Goal: Task Accomplishment & Management: Manage account settings

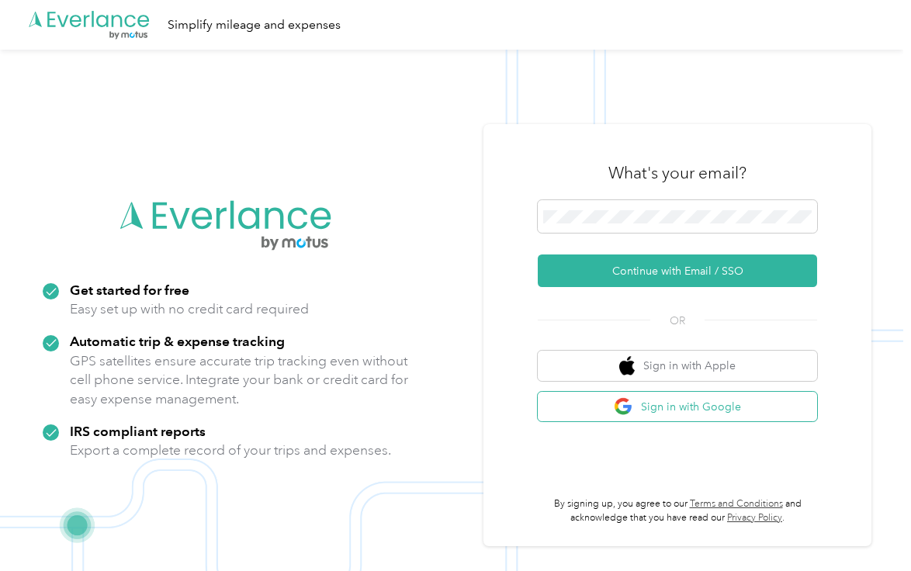
click at [645, 406] on button "Sign in with Google" at bounding box center [677, 407] width 279 height 30
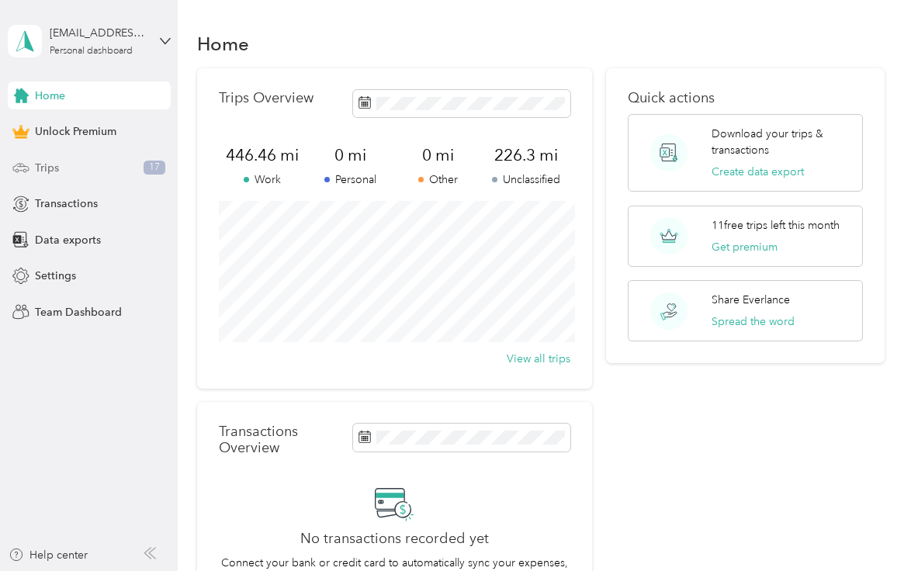
click at [133, 168] on div "Trips 17" at bounding box center [89, 168] width 163 height 28
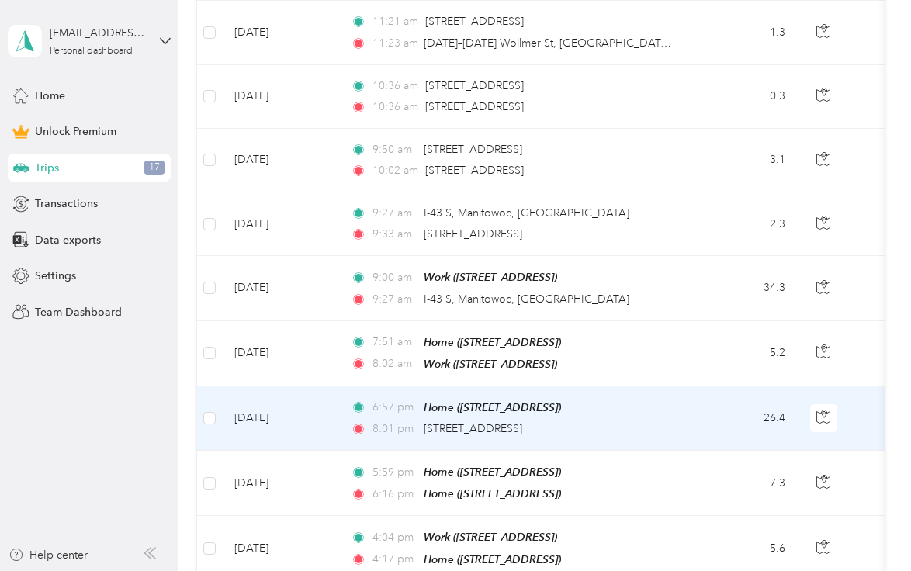
scroll to position [833, 0]
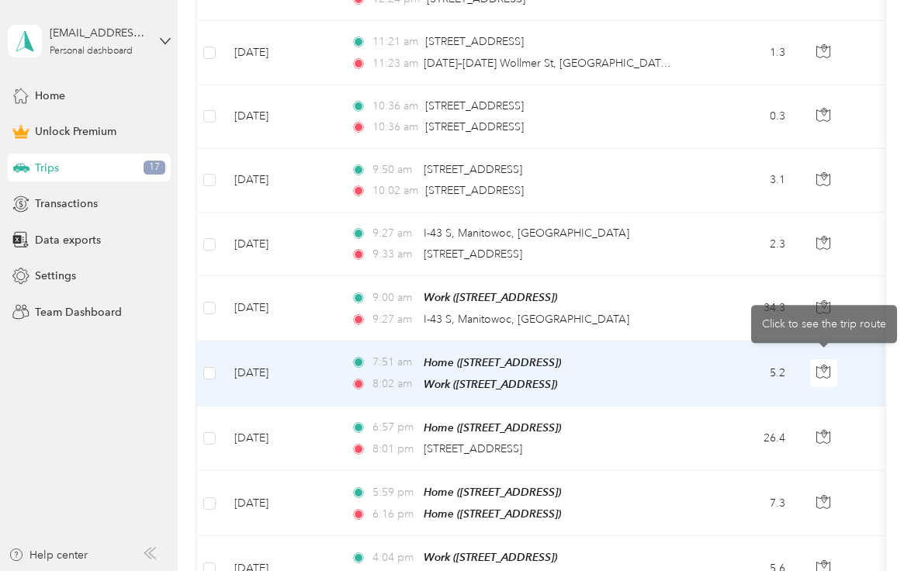
click at [715, 370] on td "5.2" at bounding box center [746, 373] width 102 height 65
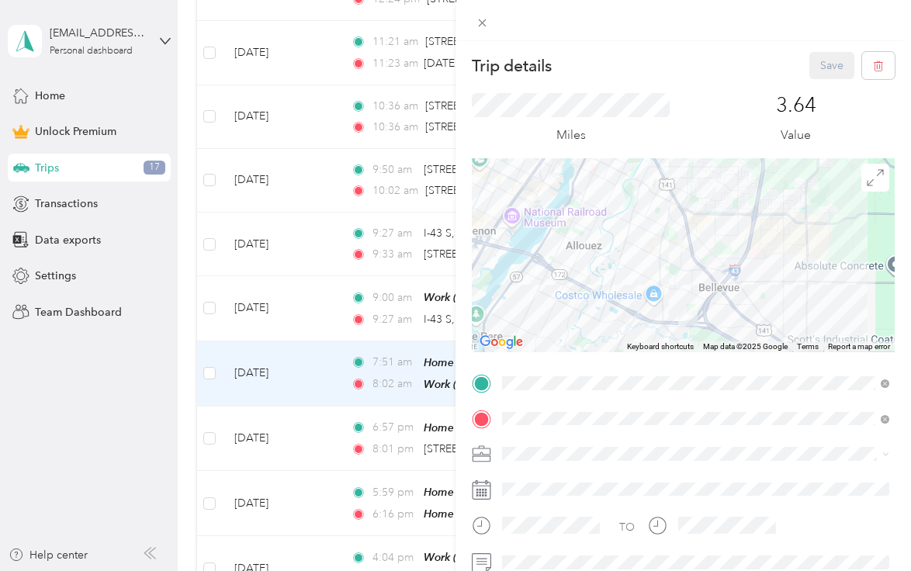
click at [589, 460] on span at bounding box center [695, 453] width 398 height 25
click at [579, 237] on div "Work" at bounding box center [695, 236] width 376 height 16
click at [822, 70] on button "Save" at bounding box center [831, 65] width 45 height 27
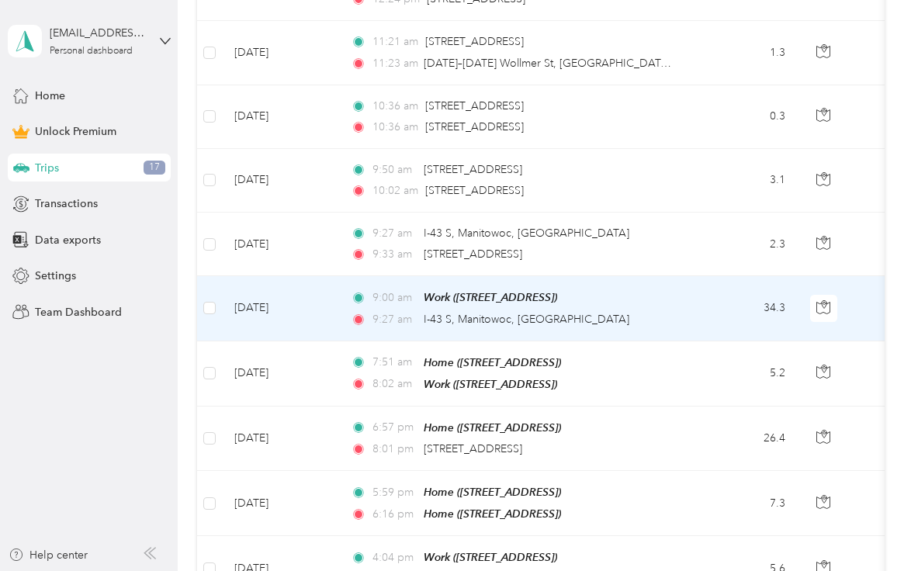
click at [706, 299] on td "34.3" at bounding box center [746, 308] width 102 height 64
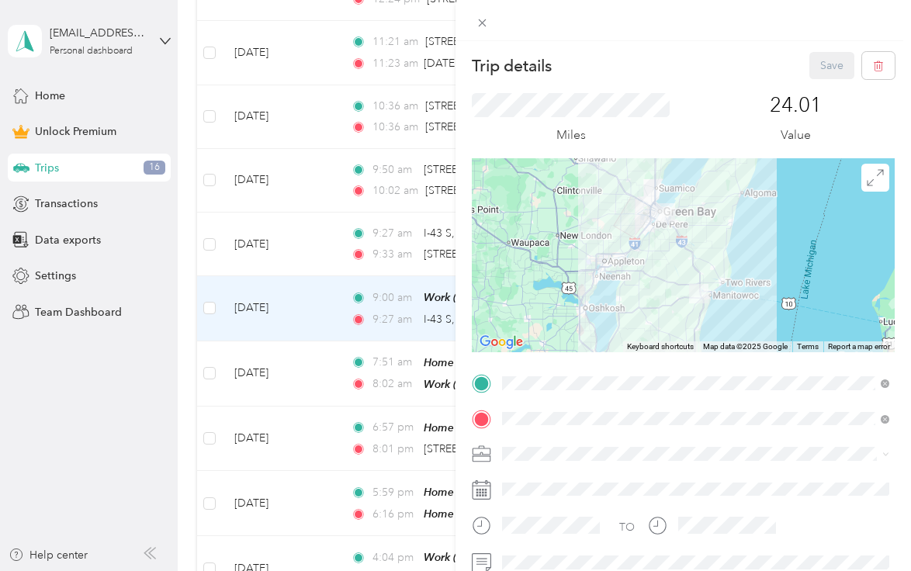
scroll to position [24, 0]
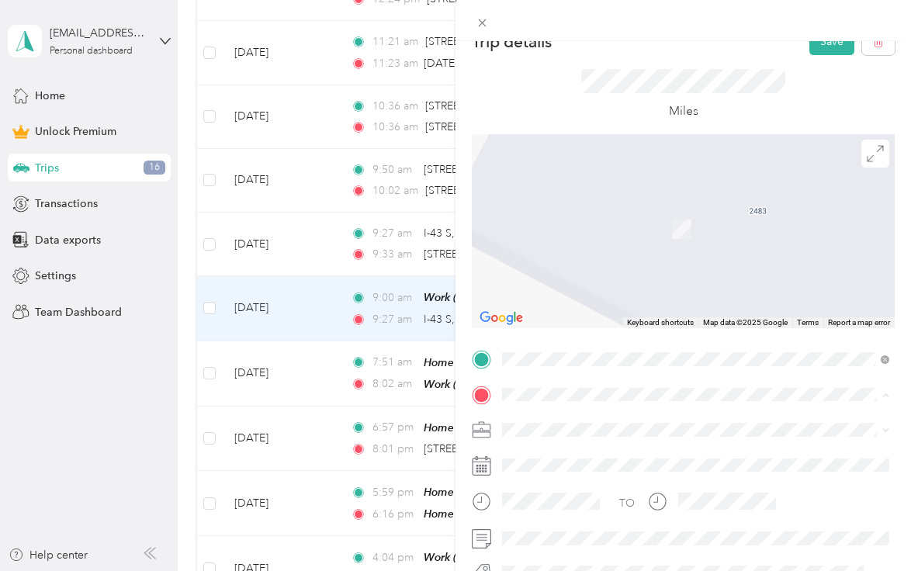
click at [631, 202] on span "[STREET_ADDRESS][US_STATE]" at bounding box center [608, 206] width 155 height 14
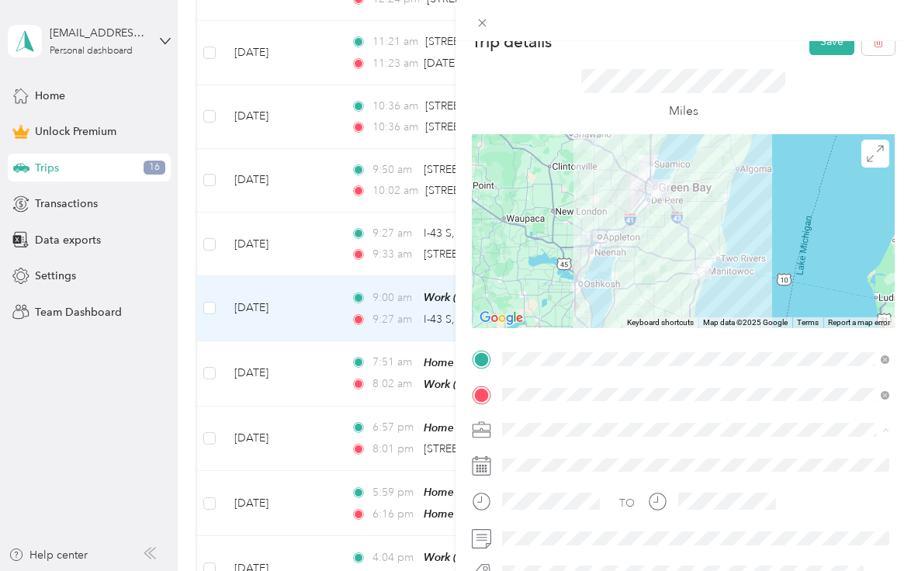
click at [576, 214] on div "Work" at bounding box center [695, 212] width 376 height 16
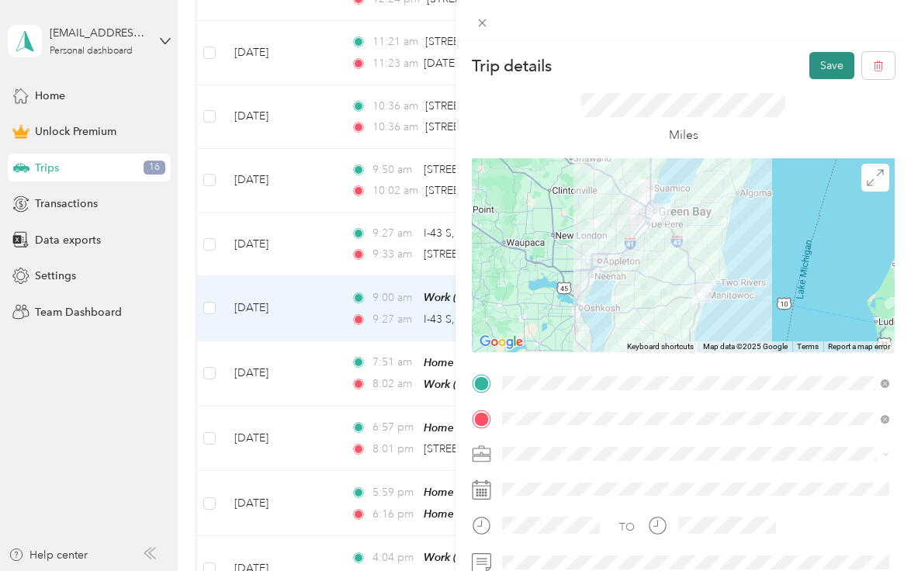
click at [829, 56] on button "Save" at bounding box center [831, 65] width 45 height 27
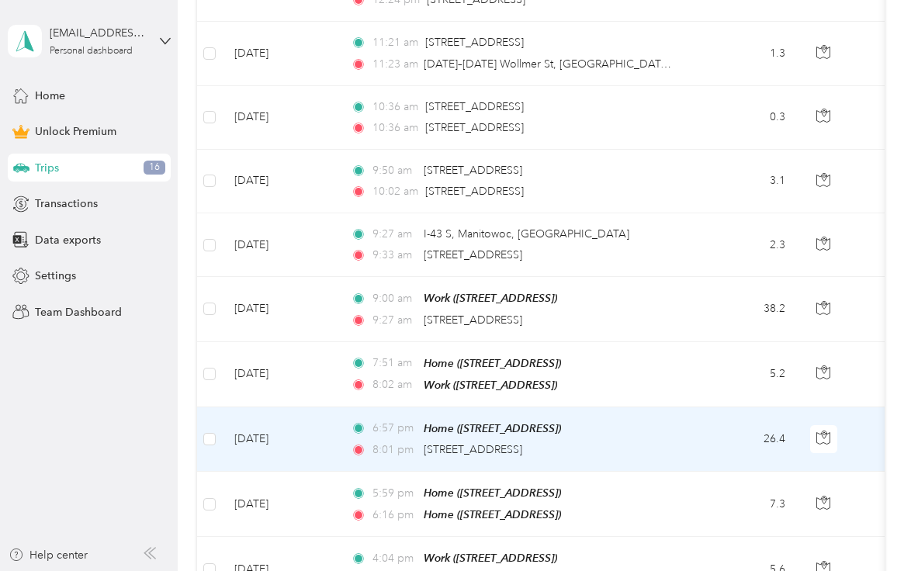
scroll to position [824, 0]
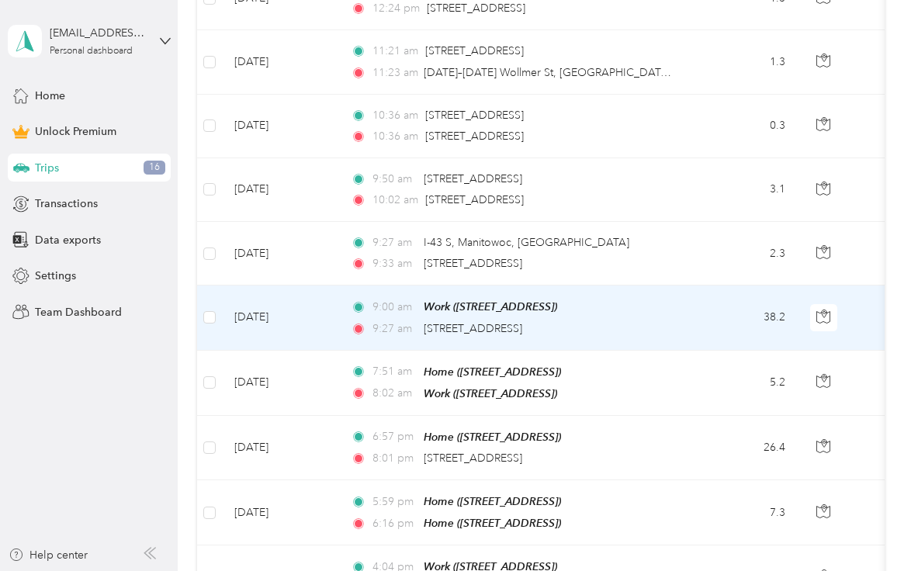
click at [697, 308] on td "38.2" at bounding box center [746, 317] width 102 height 64
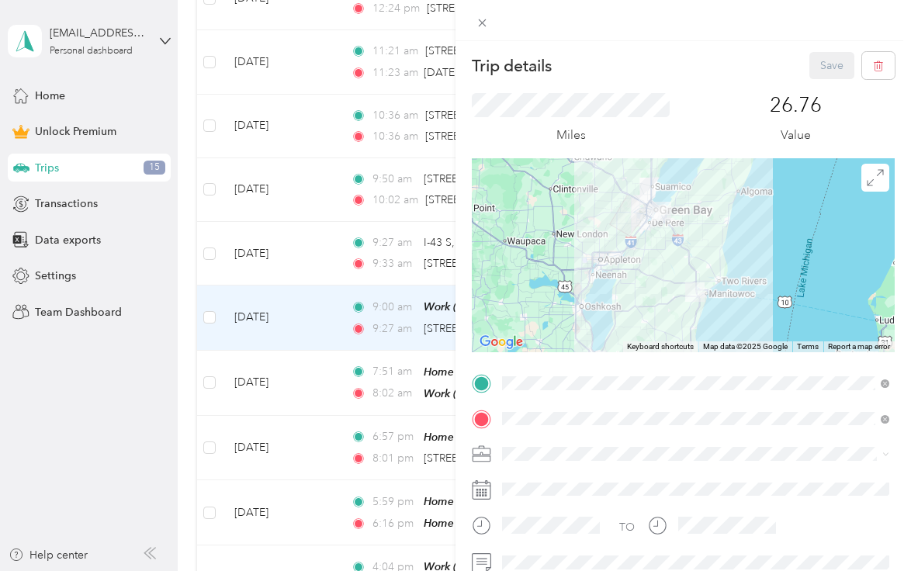
click at [333, 211] on div "Trip details Save This trip cannot be edited because it is either under review,…" at bounding box center [455, 285] width 911 height 571
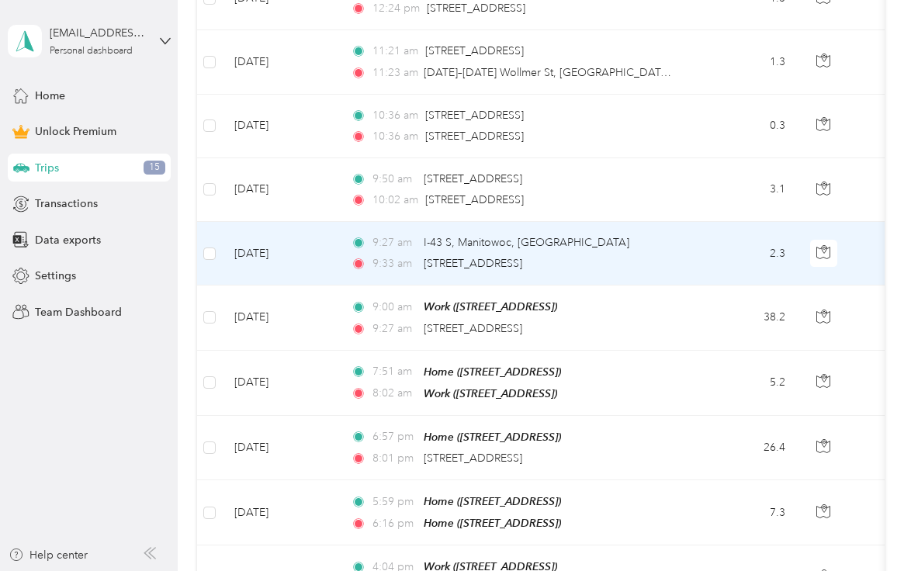
click at [650, 250] on div "9:27 am I-43 S, [GEOGRAPHIC_DATA], [GEOGRAPHIC_DATA]" at bounding box center [514, 242] width 326 height 17
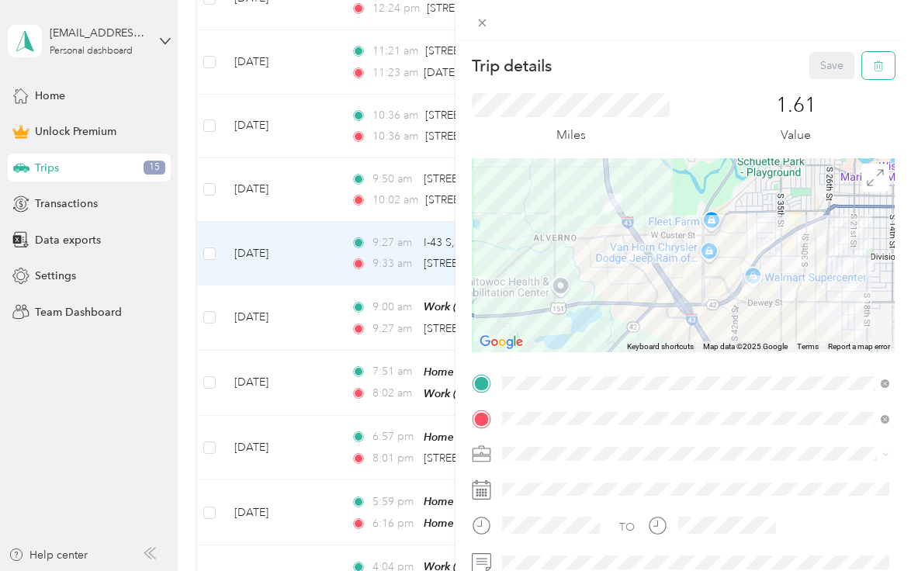
click at [886, 57] on button "button" at bounding box center [878, 65] width 33 height 27
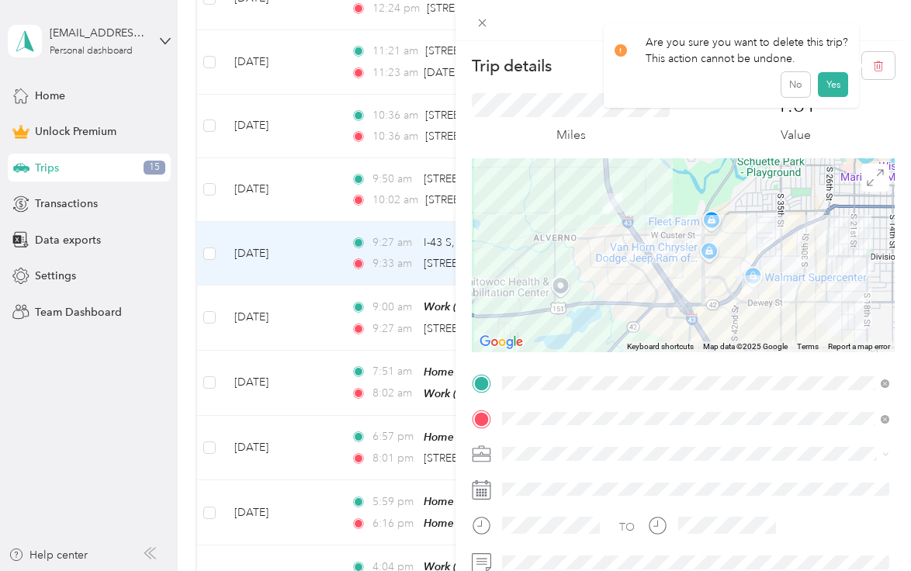
click at [826, 97] on div "Are you sure you want to delete this trip? This action cannot be undone. No Yes" at bounding box center [731, 65] width 256 height 85
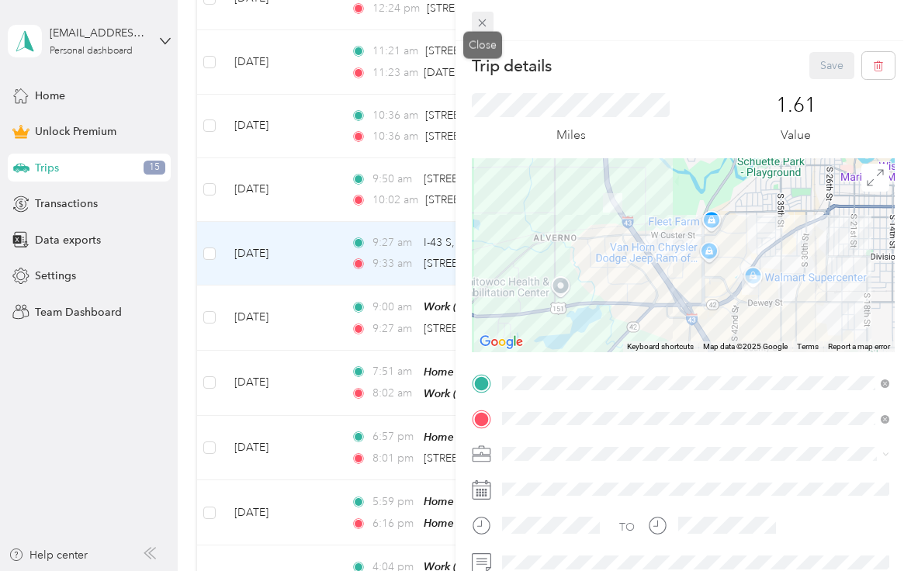
click at [482, 29] on icon at bounding box center [481, 22] width 13 height 13
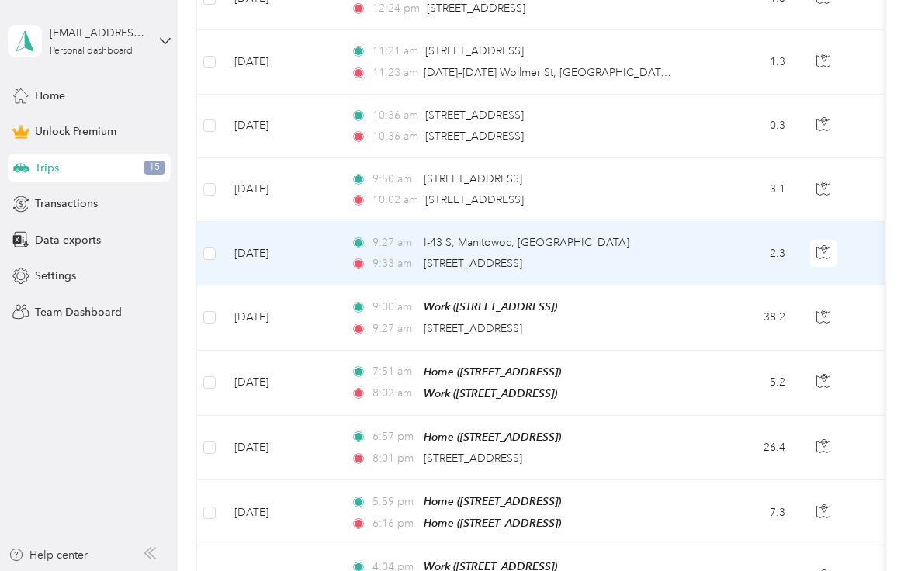
click at [700, 256] on td "2.3" at bounding box center [746, 254] width 102 height 64
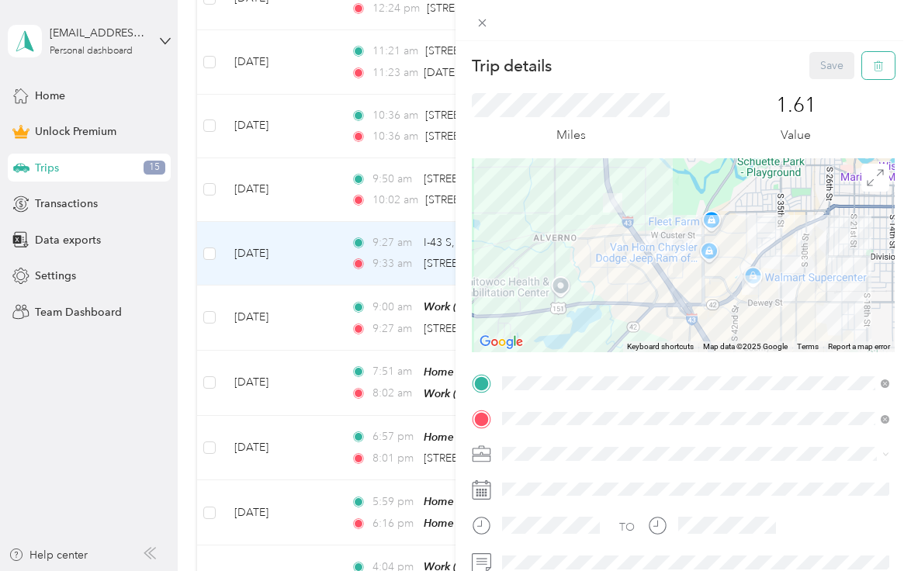
click at [876, 66] on icon "button" at bounding box center [876, 66] width 0 height 4
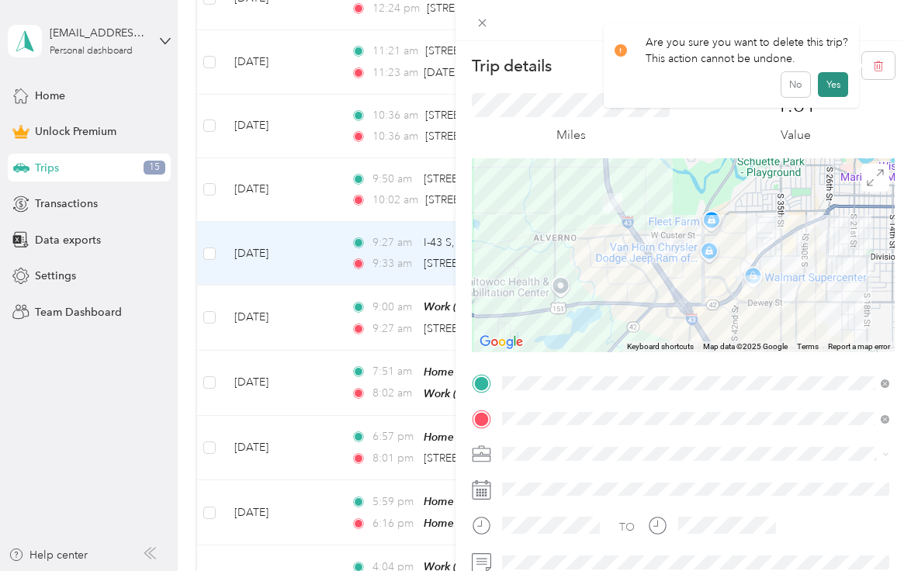
click at [827, 90] on button "Yes" at bounding box center [833, 84] width 30 height 25
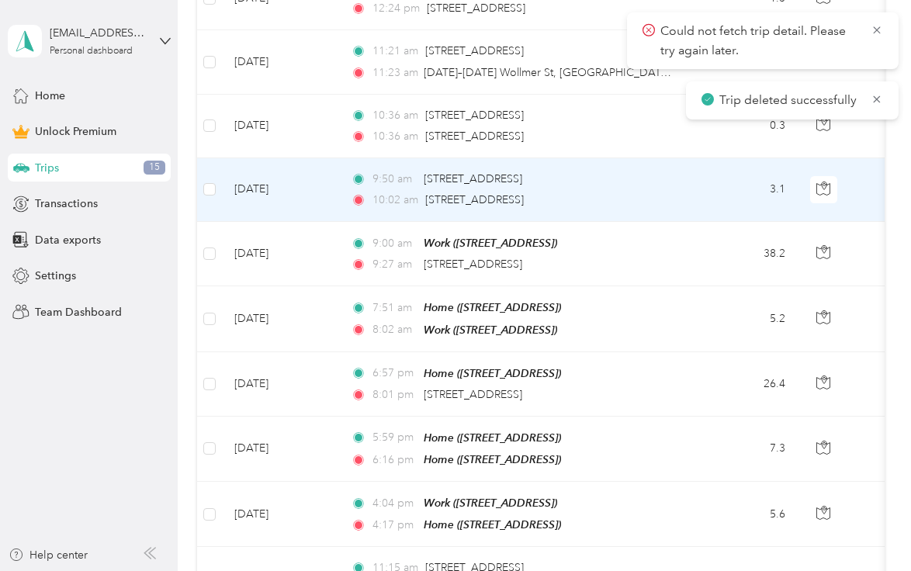
click at [634, 188] on div "9:50 am [STREET_ADDRESS] 10:02 am [STREET_ADDRESS]" at bounding box center [514, 190] width 326 height 38
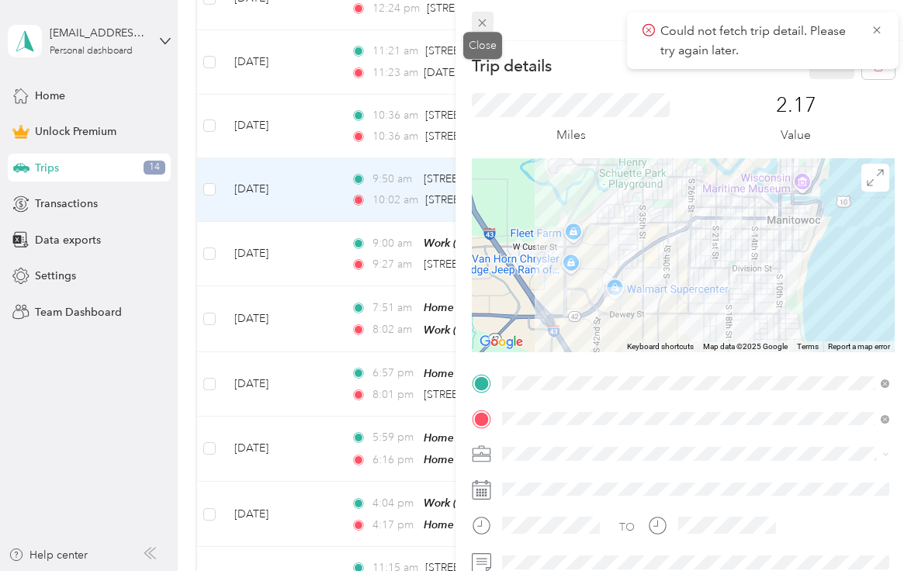
click at [485, 570] on div "Trip details Save This trip cannot be edited because it is either under review,…" at bounding box center [451, 571] width 903 height 0
click at [484, 29] on icon at bounding box center [481, 22] width 13 height 13
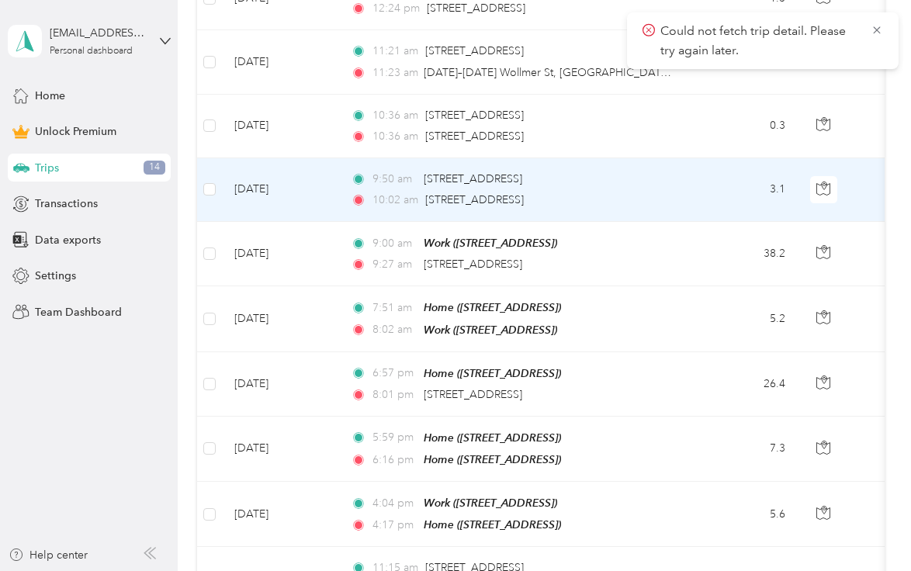
click at [714, 192] on td "3.1" at bounding box center [746, 190] width 102 height 64
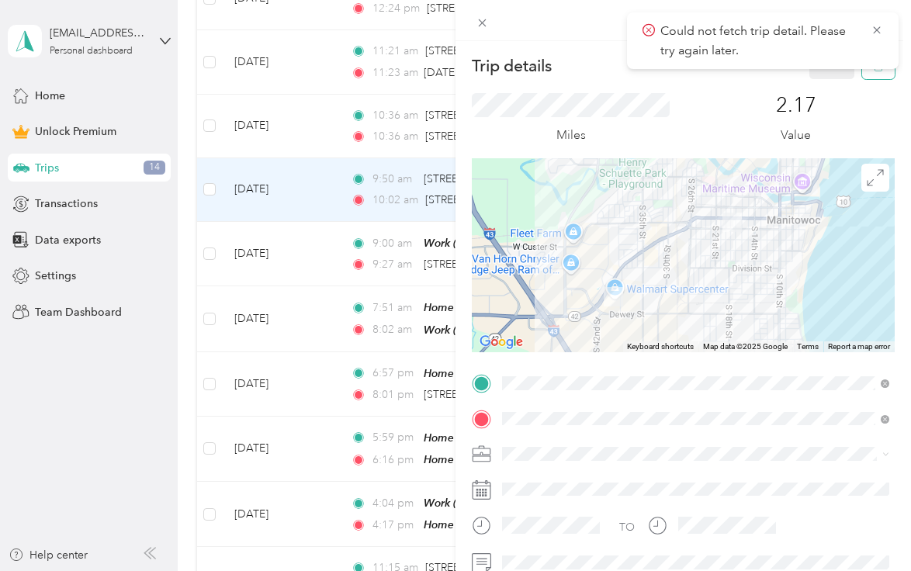
click at [873, 77] on button "button" at bounding box center [878, 65] width 33 height 27
click at [833, 92] on button "Yes" at bounding box center [833, 84] width 30 height 25
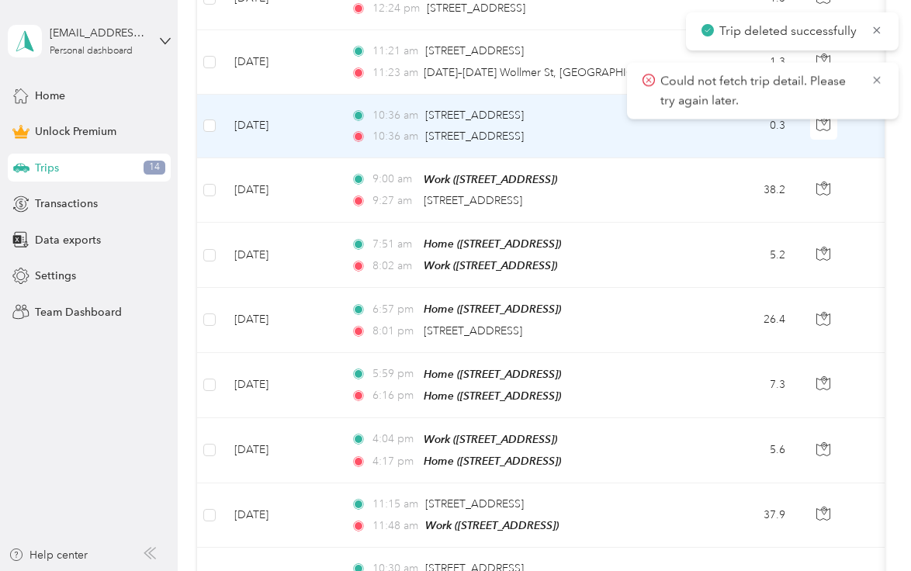
click at [648, 143] on div "10:36 am [STREET_ADDRESS]" at bounding box center [514, 136] width 326 height 17
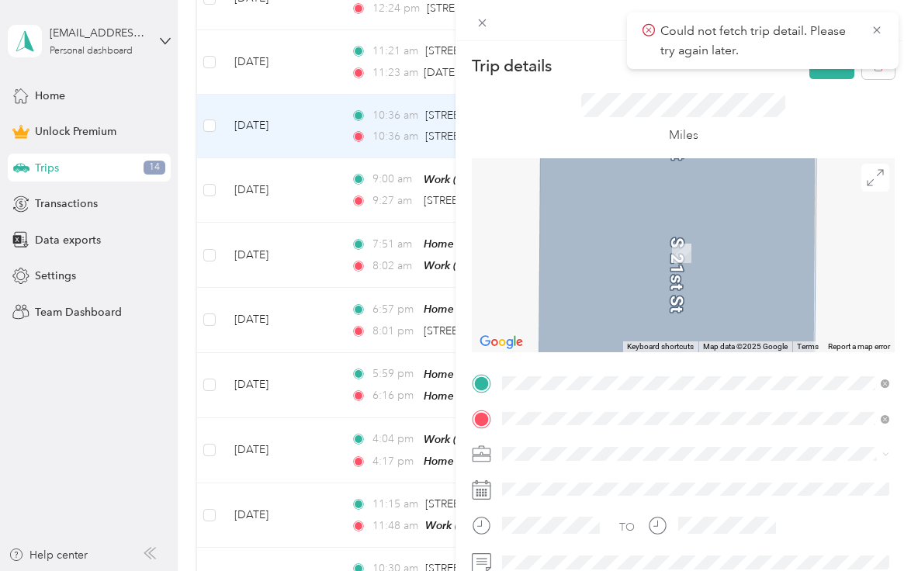
click at [593, 196] on span "[STREET_ADDRESS][US_STATE]" at bounding box center [608, 195] width 155 height 14
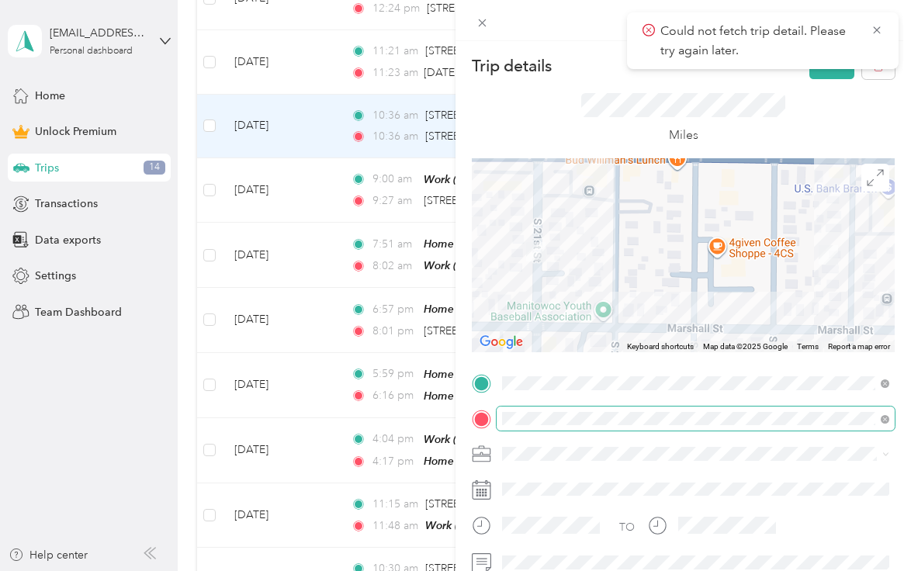
click at [544, 410] on span at bounding box center [695, 418] width 398 height 25
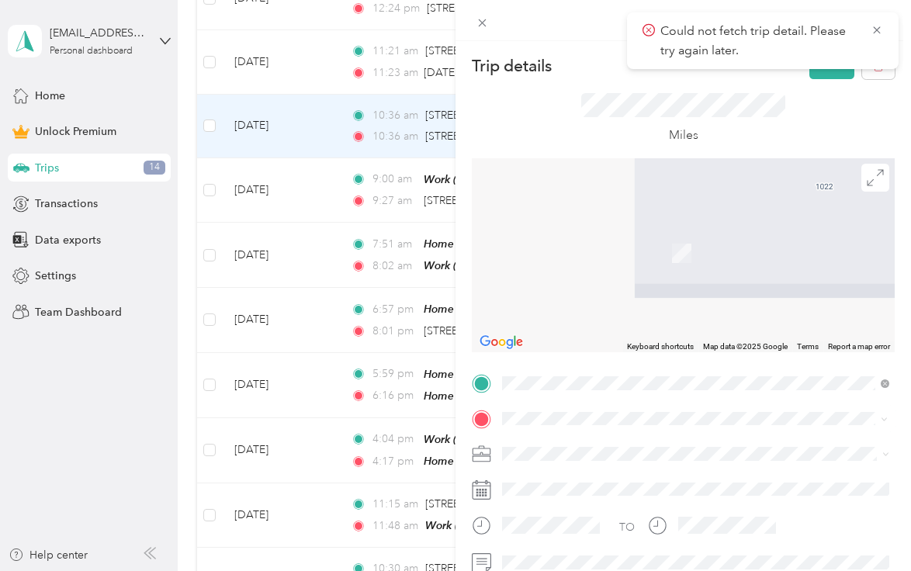
click at [619, 237] on span "[STREET_ADDRESS][US_STATE]" at bounding box center [608, 230] width 155 height 14
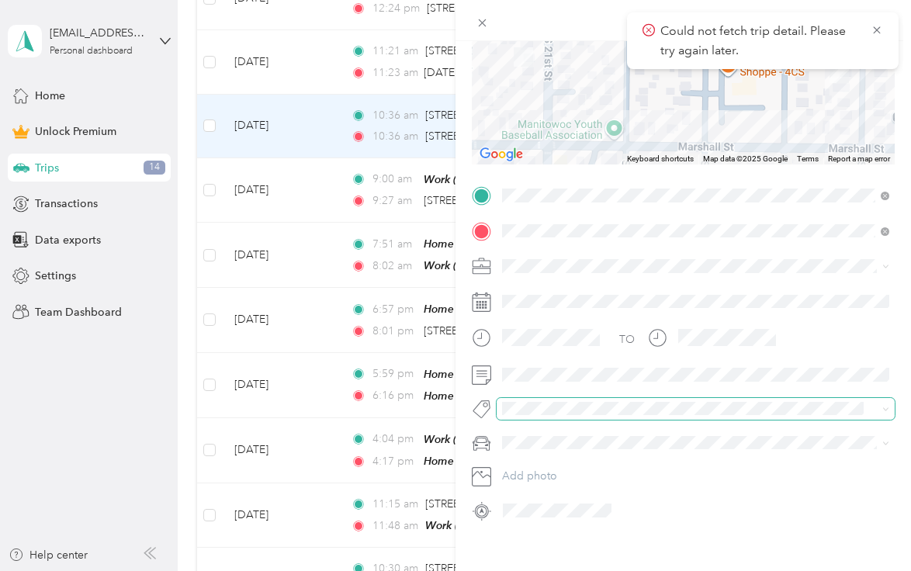
scroll to position [196, 0]
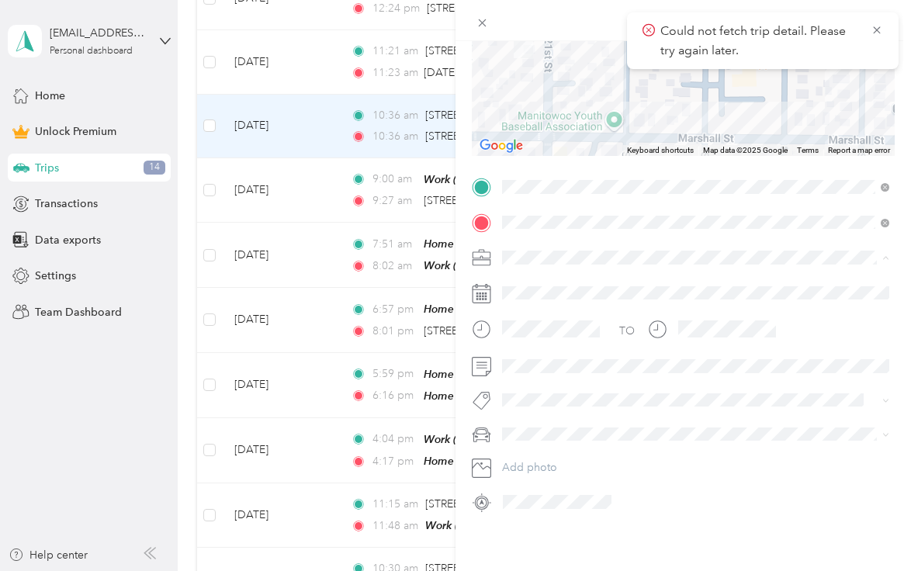
click at [543, 290] on div "Work" at bounding box center [695, 285] width 376 height 16
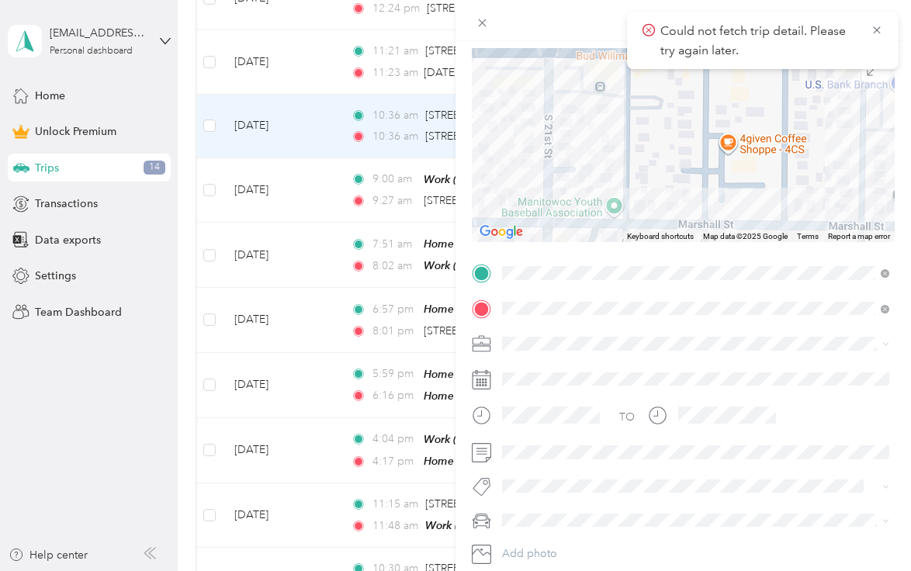
scroll to position [0, 0]
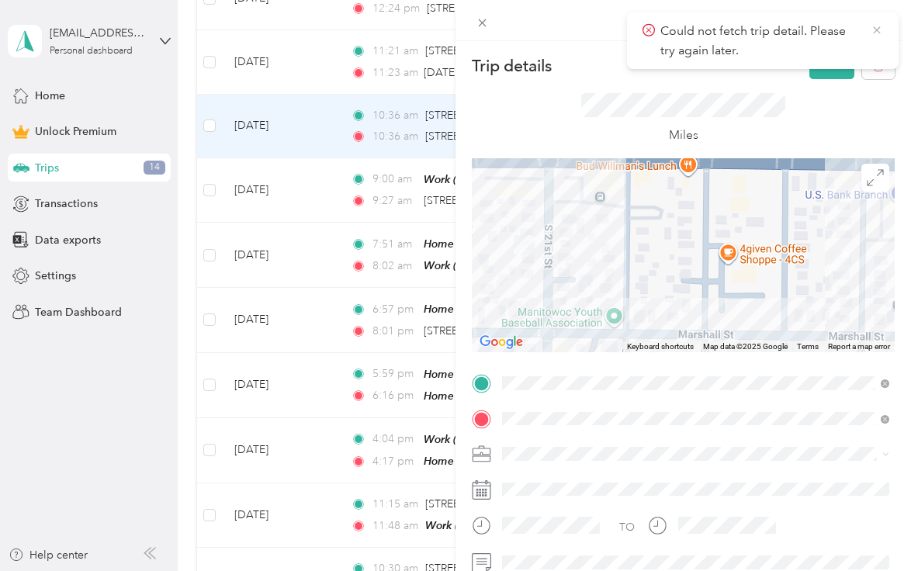
click at [874, 28] on icon at bounding box center [876, 30] width 12 height 14
click at [825, 64] on button "Save" at bounding box center [831, 65] width 45 height 27
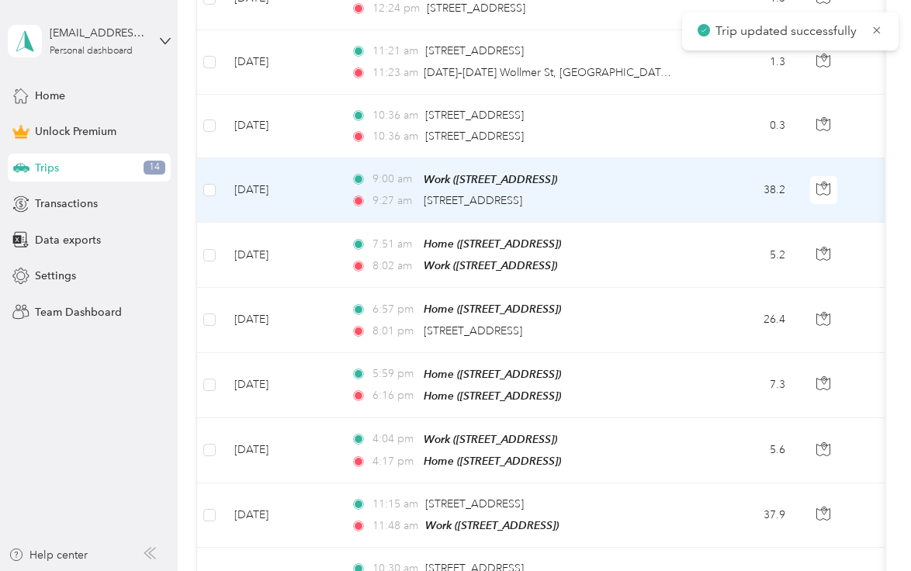
click at [693, 192] on td "9:00 am Work ([STREET_ADDRESS]) 9:27 am [STREET_ADDRESS]" at bounding box center [516, 190] width 357 height 64
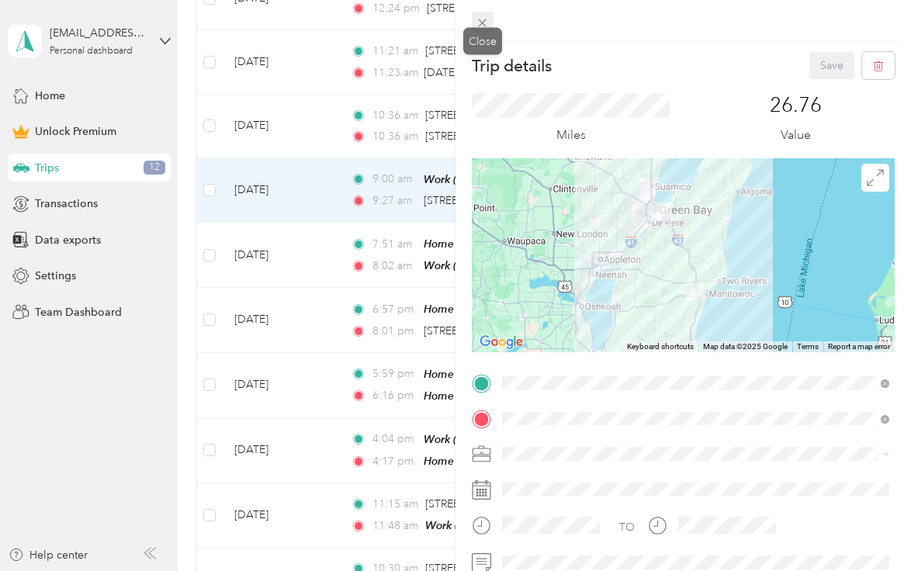
click at [485, 19] on icon at bounding box center [481, 22] width 13 height 13
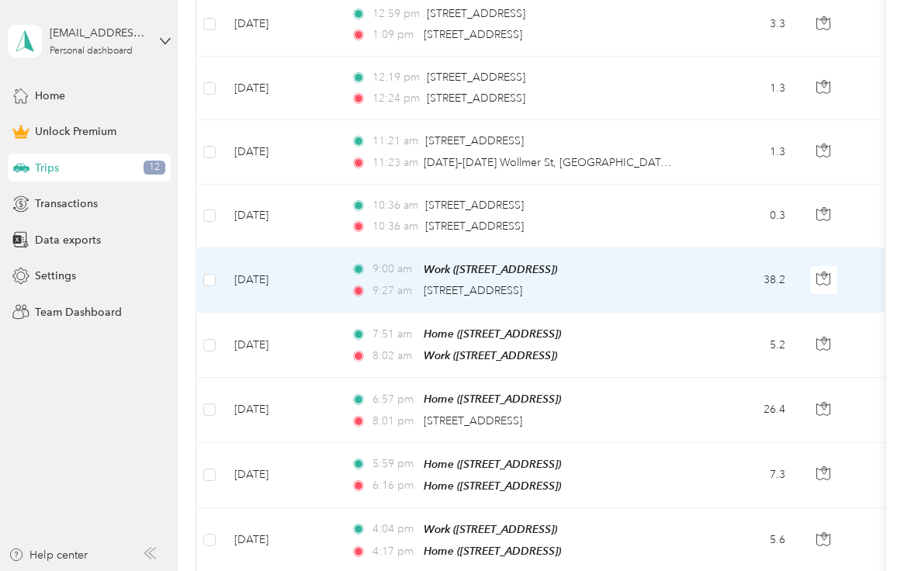
scroll to position [731, 0]
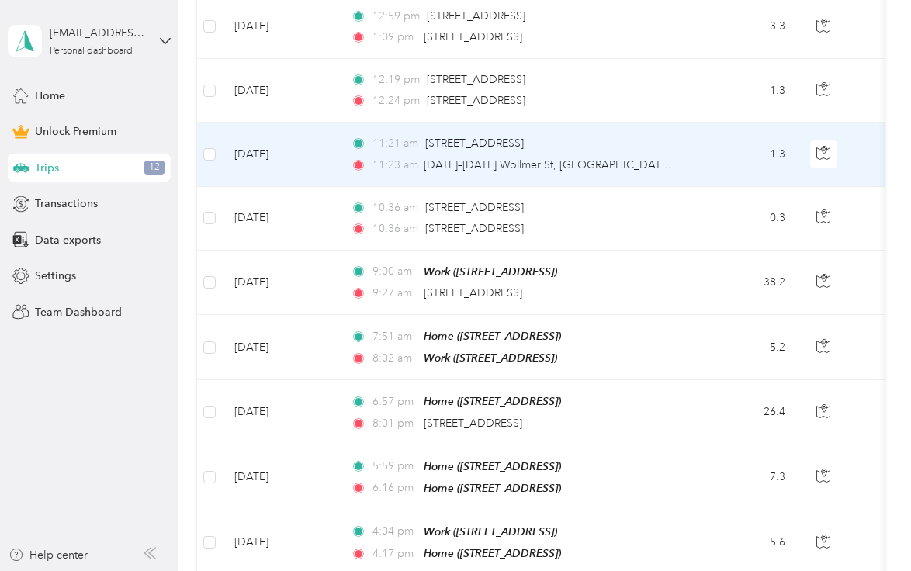
click at [661, 151] on div "11:21 am [STREET_ADDRESS] 11:23 am [DATE]–[DATE] Wollmer St, Manitowoc, [GEOGRA…" at bounding box center [514, 154] width 326 height 38
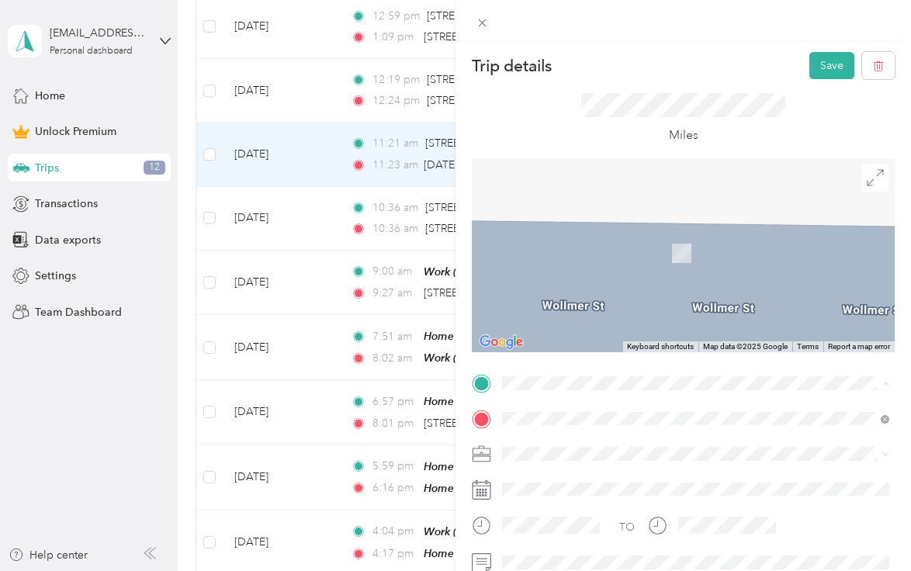
click at [621, 202] on span "[STREET_ADDRESS][US_STATE]" at bounding box center [608, 195] width 155 height 14
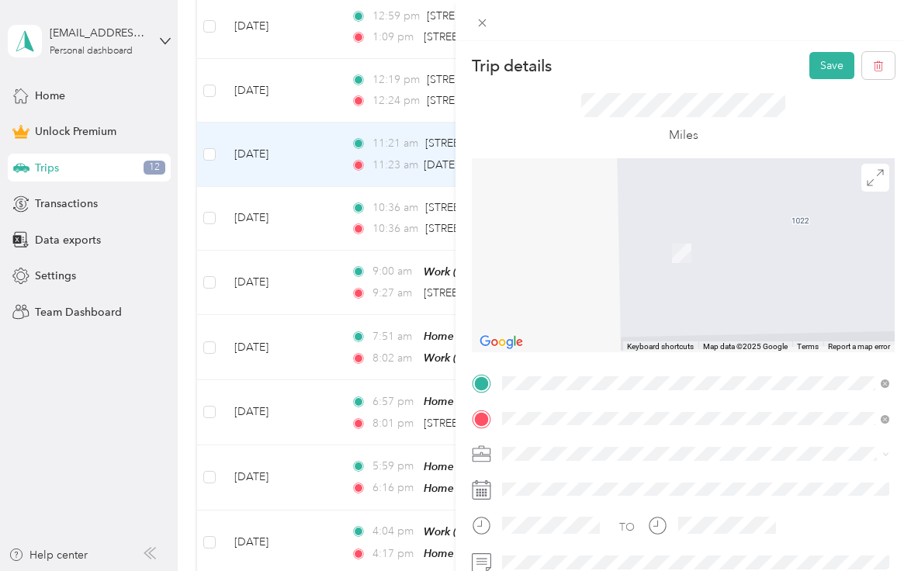
click at [652, 248] on span "[STREET_ADDRESS][US_STATE]" at bounding box center [608, 246] width 155 height 14
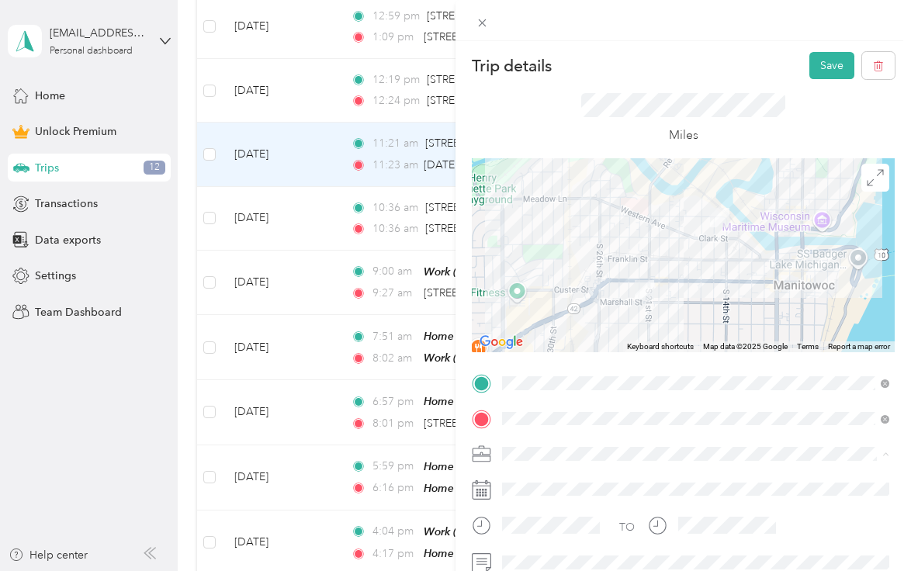
click at [594, 244] on li "Work" at bounding box center [695, 236] width 398 height 27
click at [840, 61] on button "Save" at bounding box center [831, 65] width 45 height 27
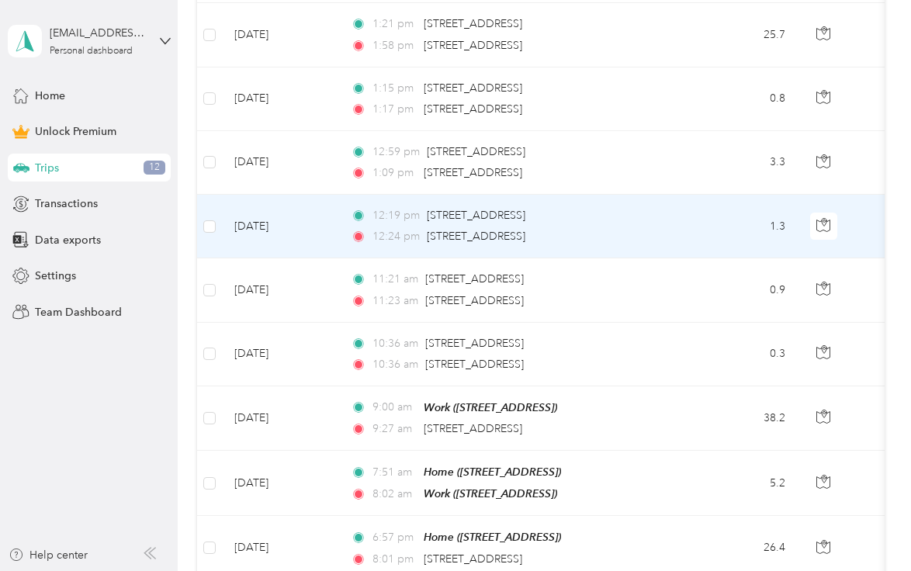
scroll to position [589, 0]
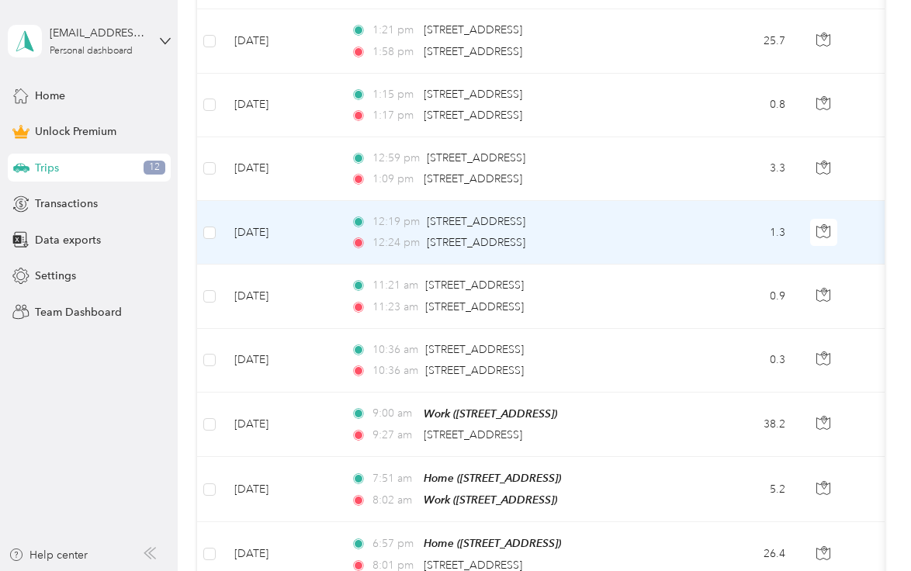
click at [709, 243] on td "1.3" at bounding box center [746, 233] width 102 height 64
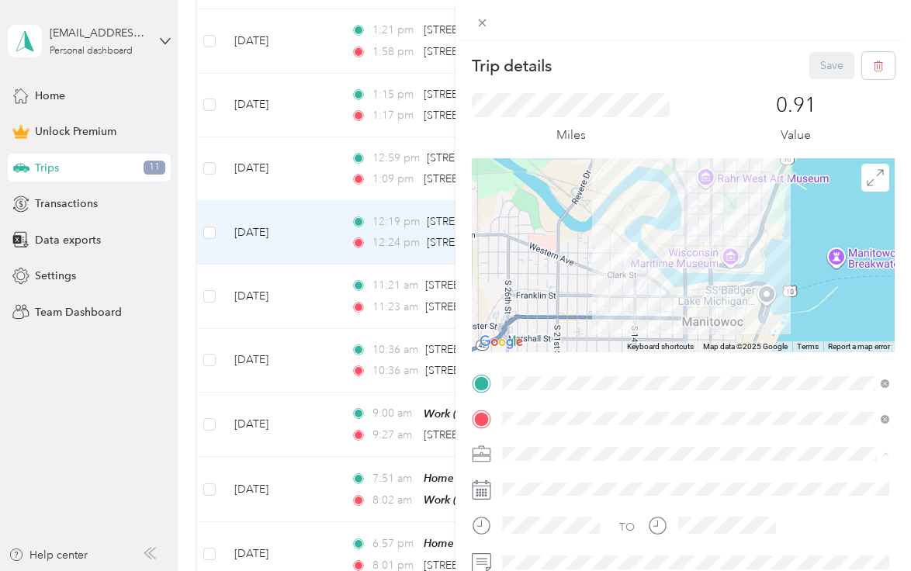
click at [564, 244] on li "Work" at bounding box center [695, 236] width 398 height 27
click at [826, 64] on button "Save" at bounding box center [831, 65] width 45 height 27
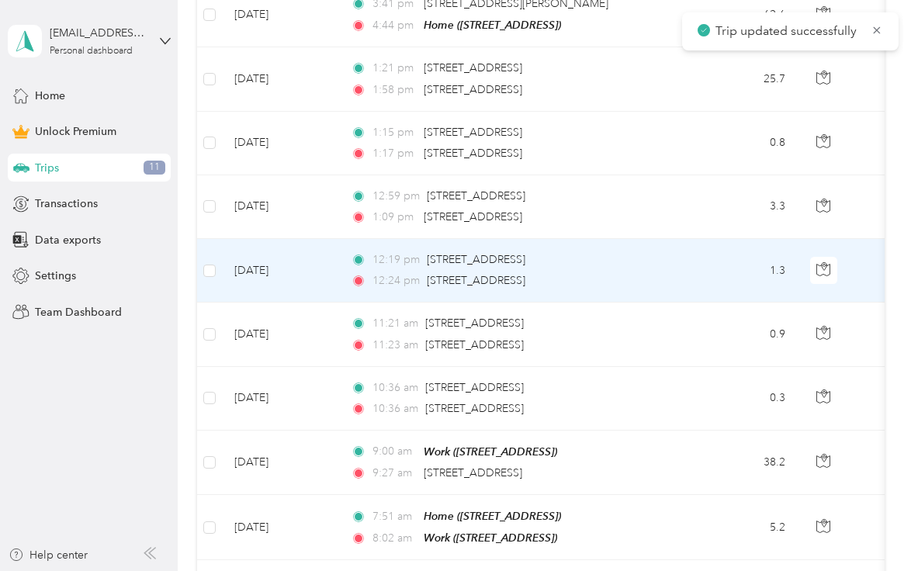
scroll to position [542, 0]
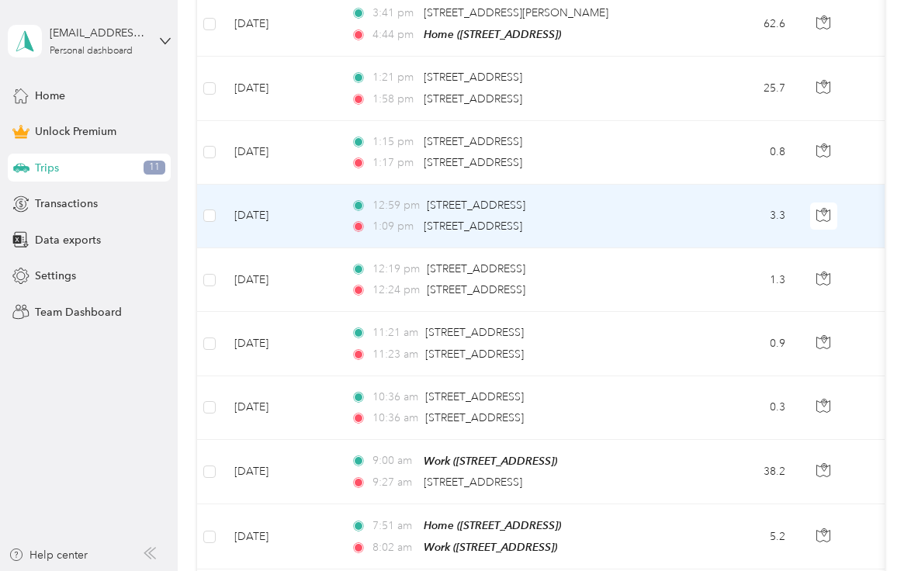
click at [657, 223] on div "1:09 pm [STREET_ADDRESS]" at bounding box center [514, 226] width 326 height 17
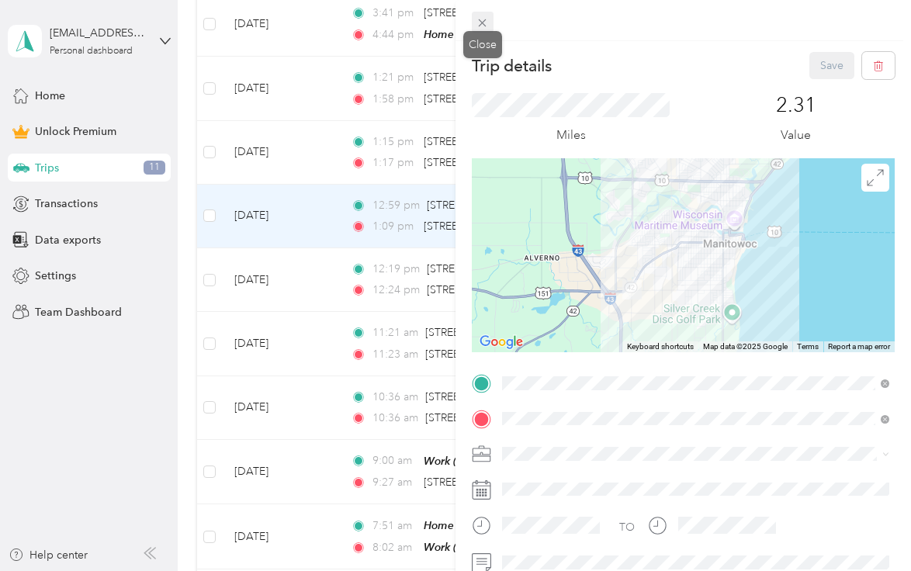
click at [481, 26] on icon at bounding box center [481, 22] width 13 height 13
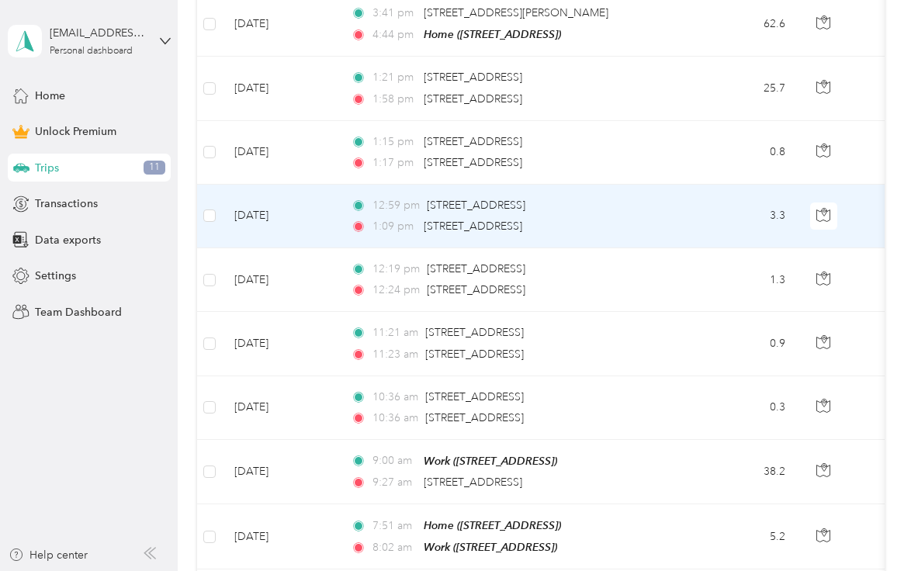
click at [611, 220] on div "1:09 pm [STREET_ADDRESS]" at bounding box center [514, 226] width 326 height 17
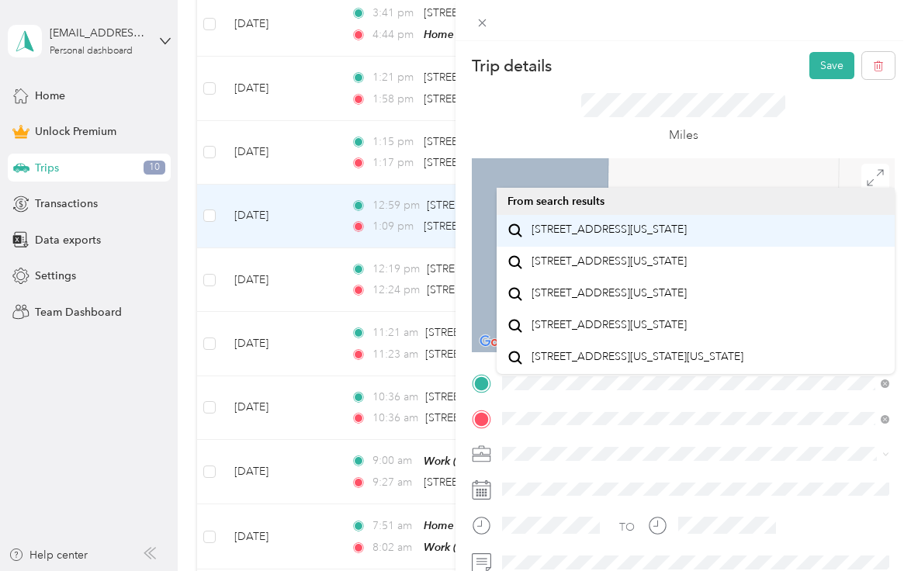
click at [601, 237] on span "[STREET_ADDRESS][US_STATE]" at bounding box center [608, 230] width 155 height 14
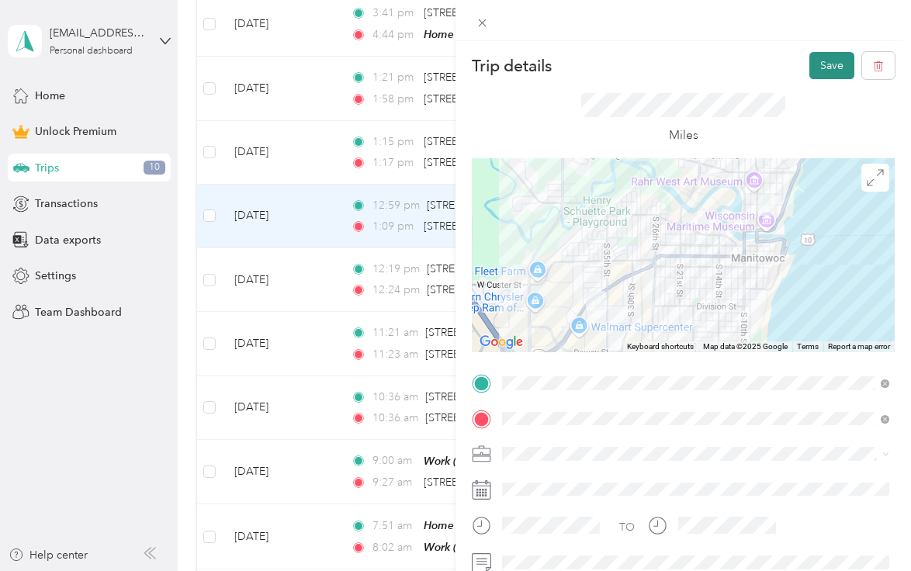
click at [825, 61] on button "Save" at bounding box center [831, 65] width 45 height 27
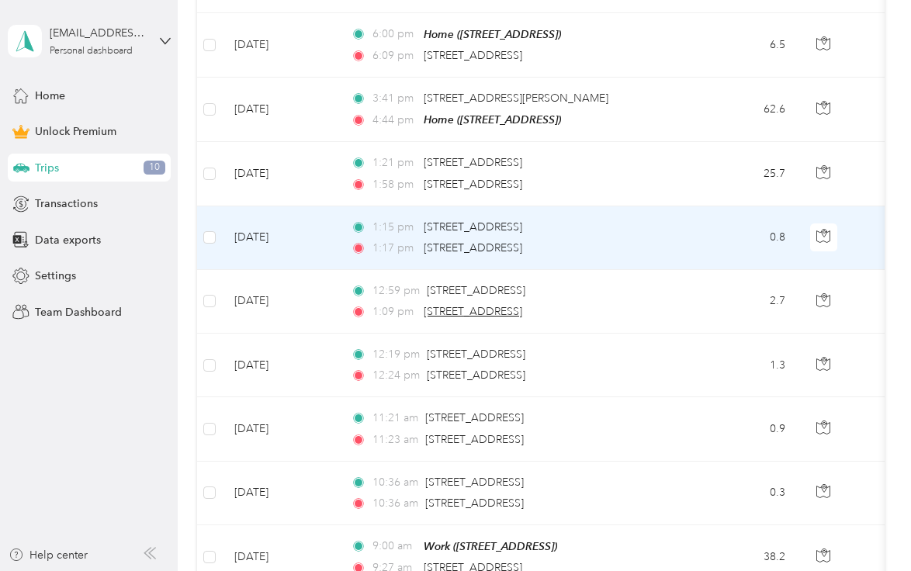
scroll to position [451, 0]
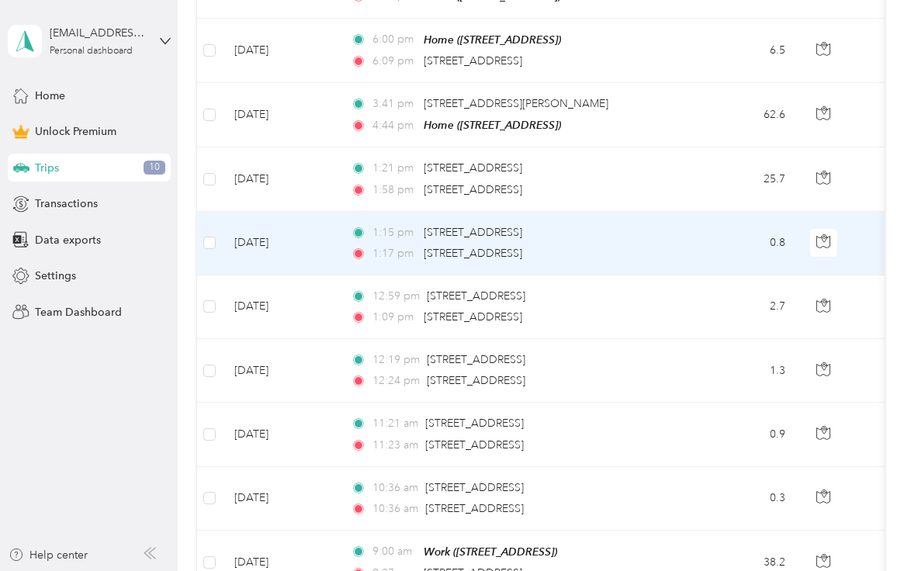
click at [658, 246] on div "1:17 pm [STREET_ADDRESS]" at bounding box center [514, 253] width 326 height 17
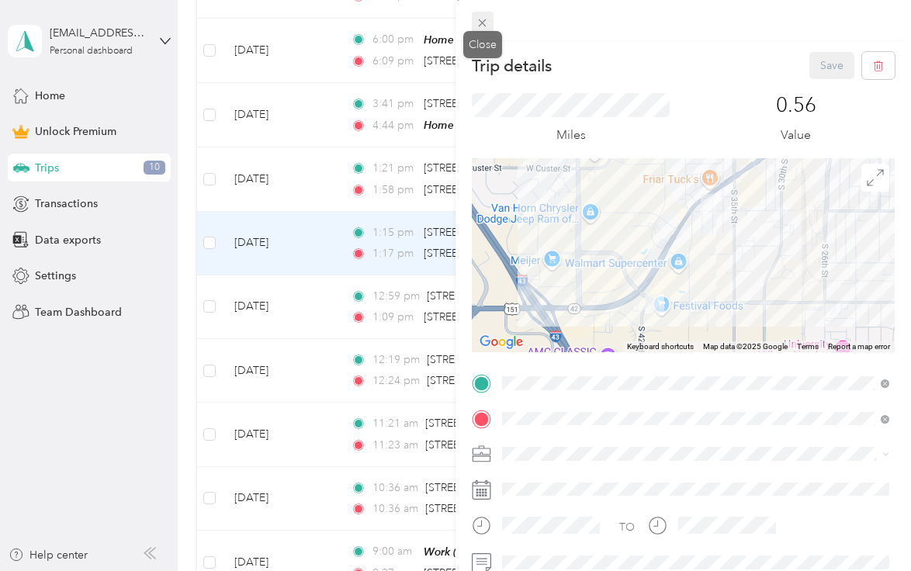
click at [482, 22] on icon at bounding box center [483, 23] width 8 height 8
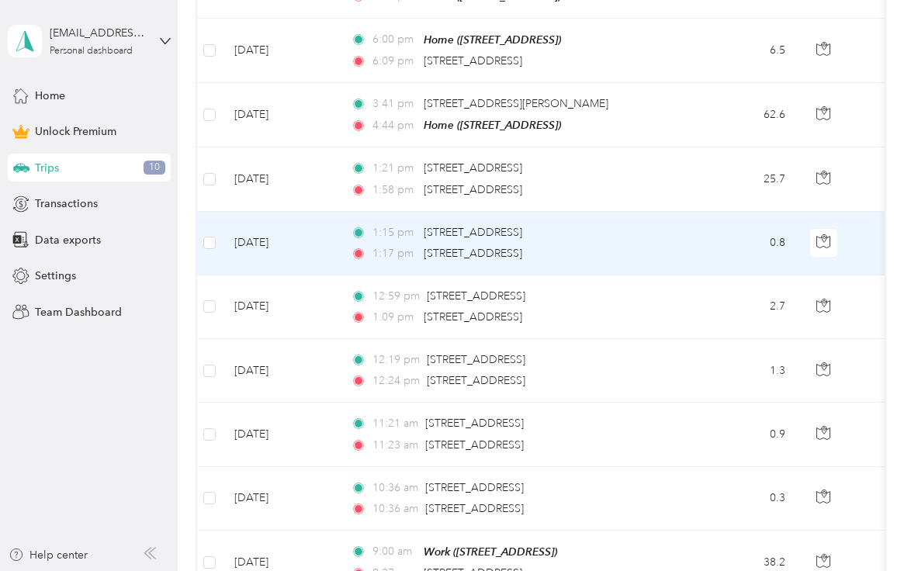
click at [599, 247] on div "1:17 pm [STREET_ADDRESS]" at bounding box center [514, 253] width 326 height 17
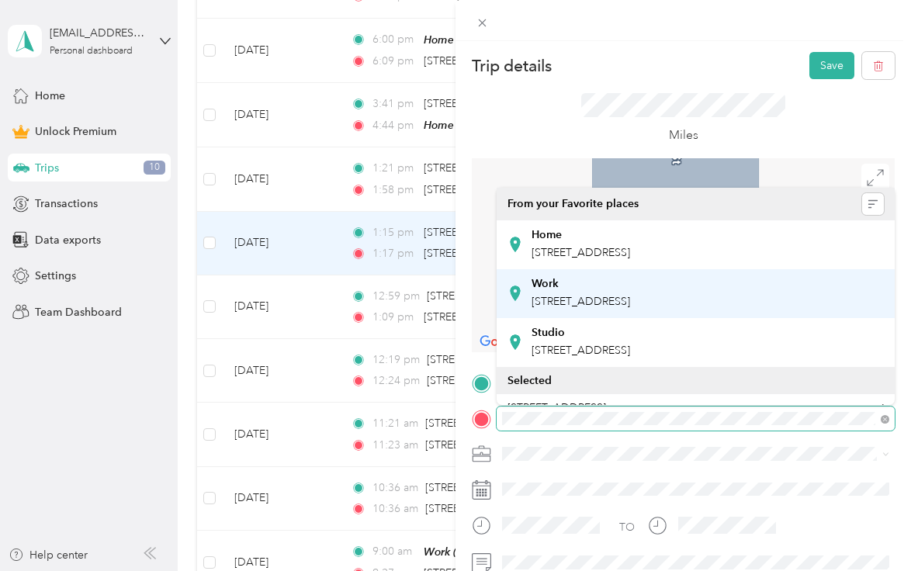
scroll to position [65, 0]
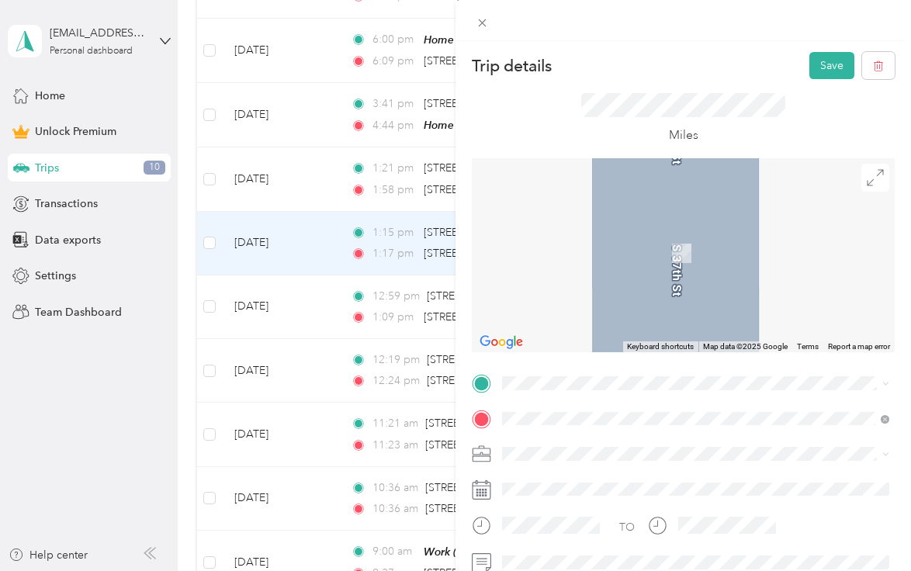
click at [572, 385] on span "[STREET_ADDRESS]" at bounding box center [556, 391] width 99 height 13
click at [603, 195] on span "[STREET_ADDRESS][US_STATE]" at bounding box center [608, 195] width 155 height 14
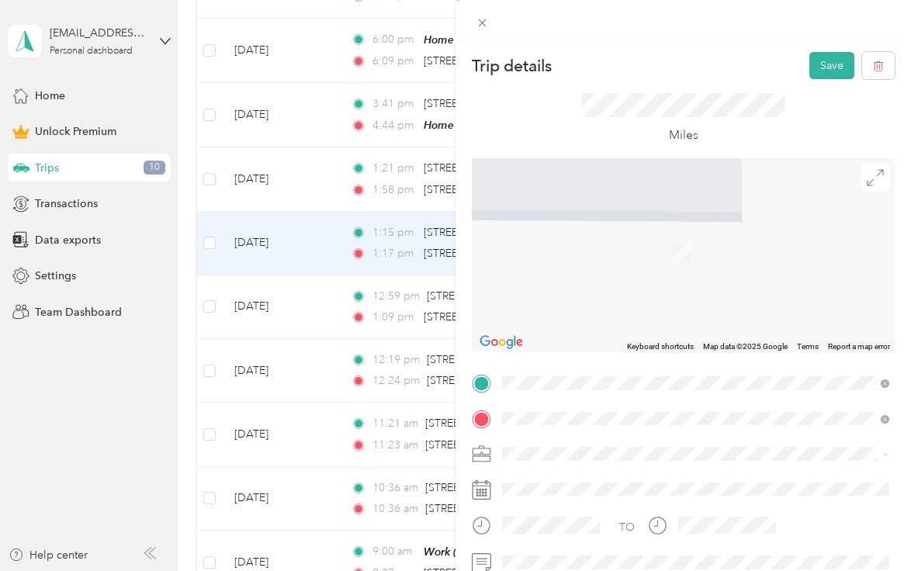
click at [686, 228] on span "[STREET_ADDRESS][US_STATE]" at bounding box center [608, 230] width 155 height 14
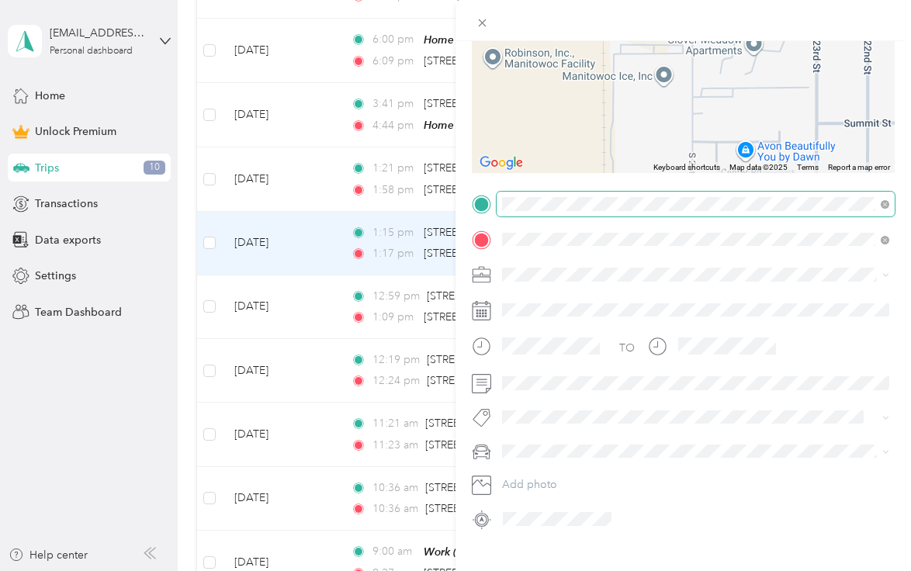
scroll to position [0, 0]
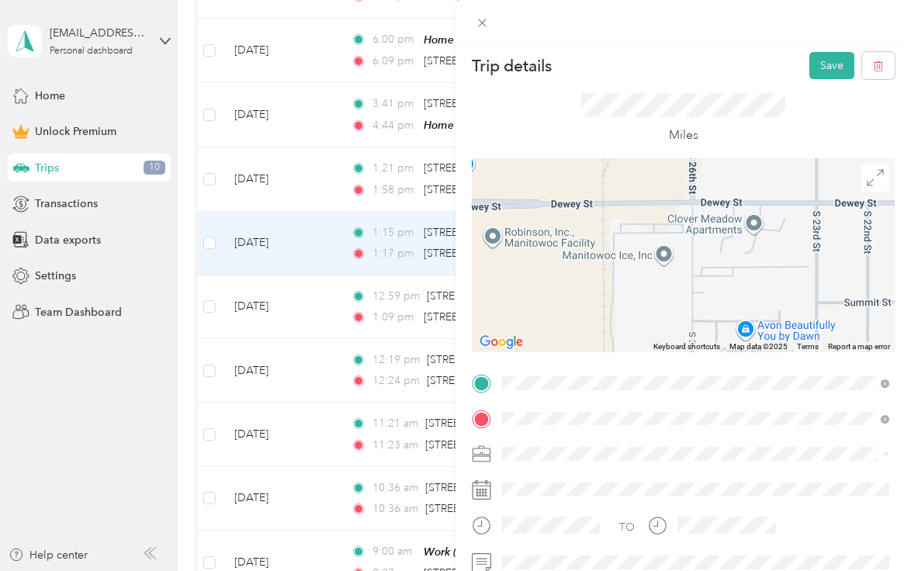
click at [575, 239] on div "Work" at bounding box center [695, 236] width 376 height 16
click at [822, 67] on button "Save" at bounding box center [831, 65] width 45 height 27
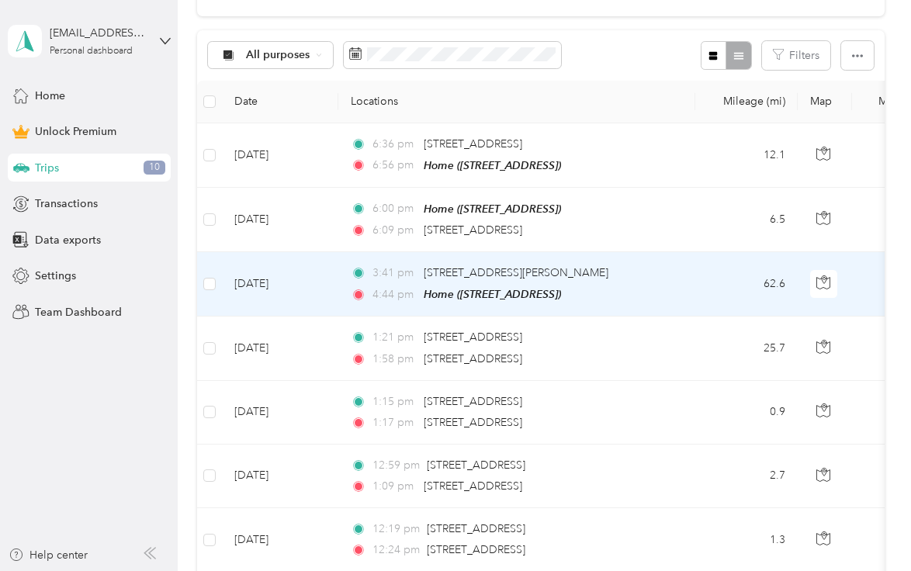
scroll to position [280, 0]
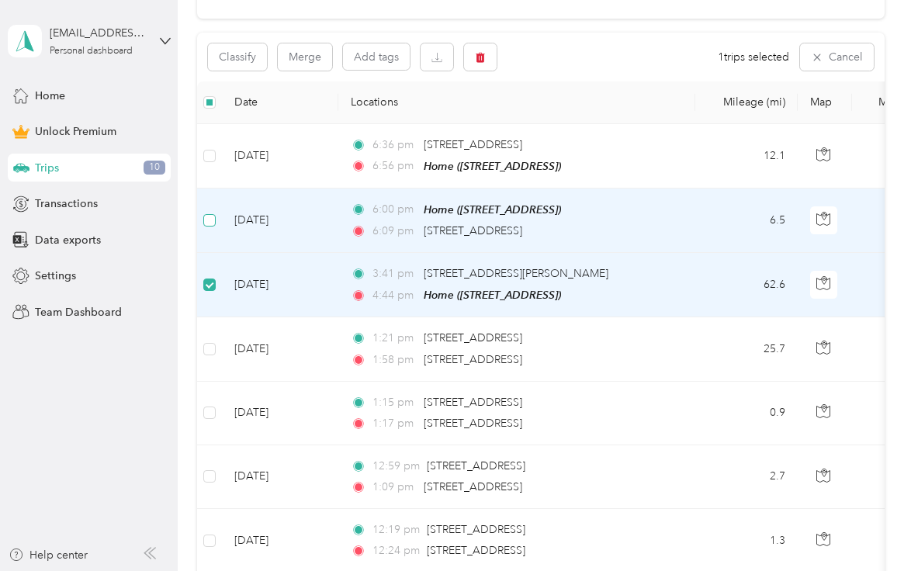
click at [211, 226] on label at bounding box center [209, 220] width 12 height 17
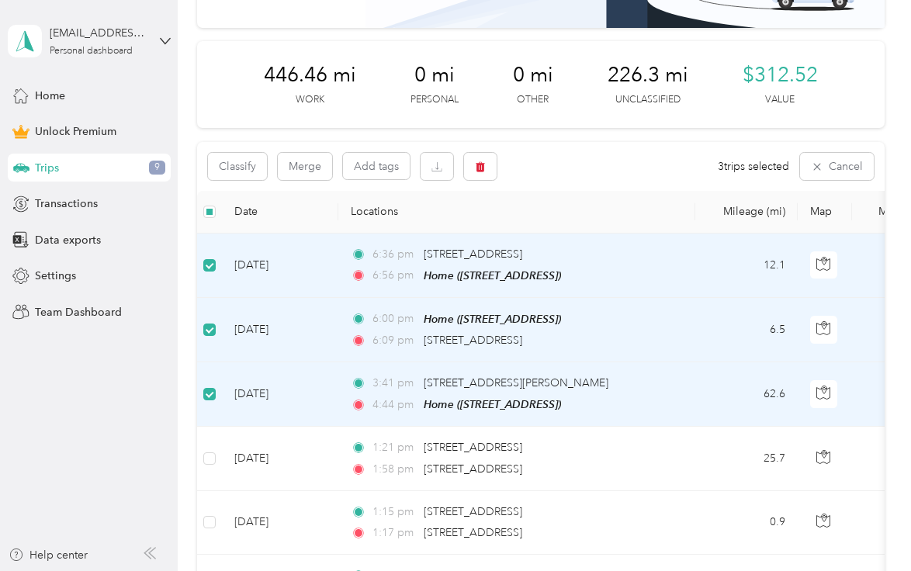
scroll to position [149, 0]
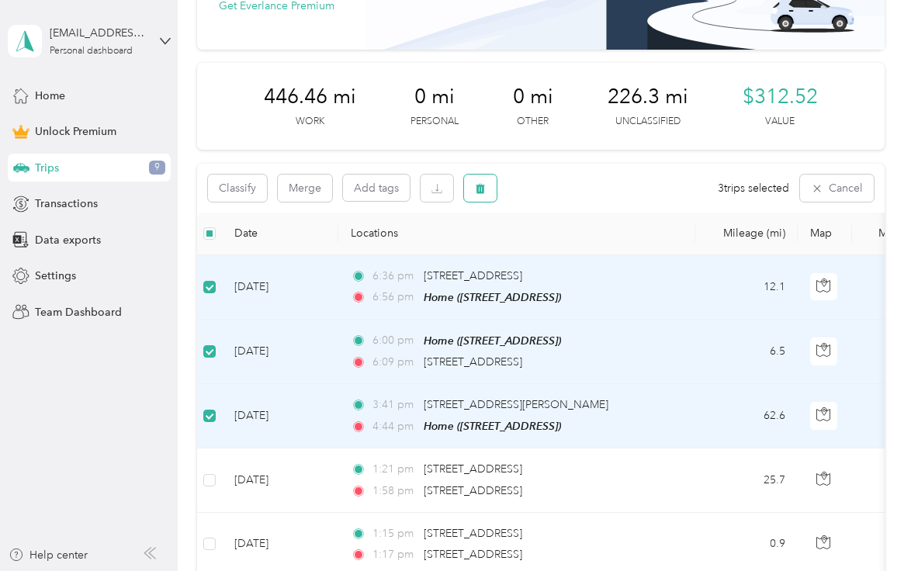
click at [473, 188] on button "button" at bounding box center [480, 188] width 33 height 27
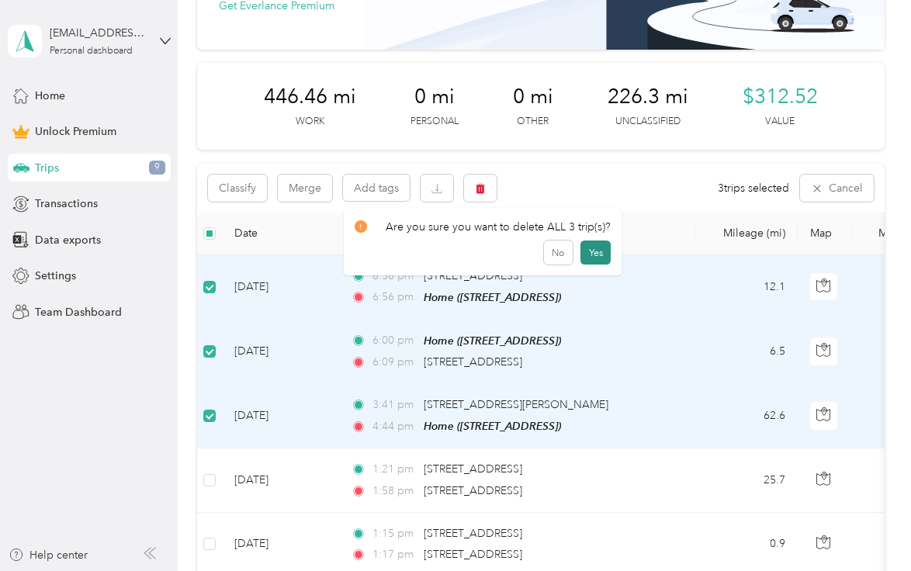
click at [593, 247] on button "Yes" at bounding box center [595, 252] width 30 height 25
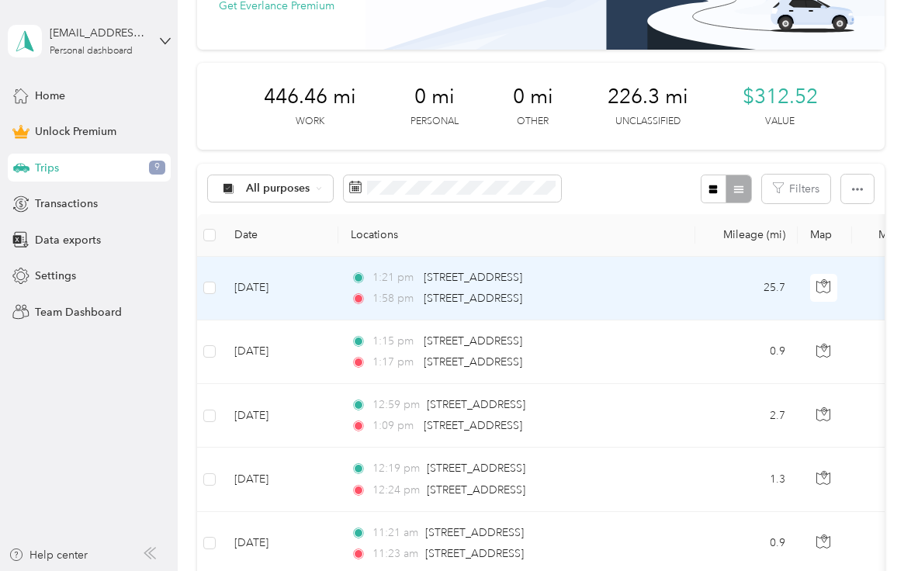
click at [624, 280] on div "1:21 pm [STREET_ADDRESS]" at bounding box center [514, 277] width 326 height 17
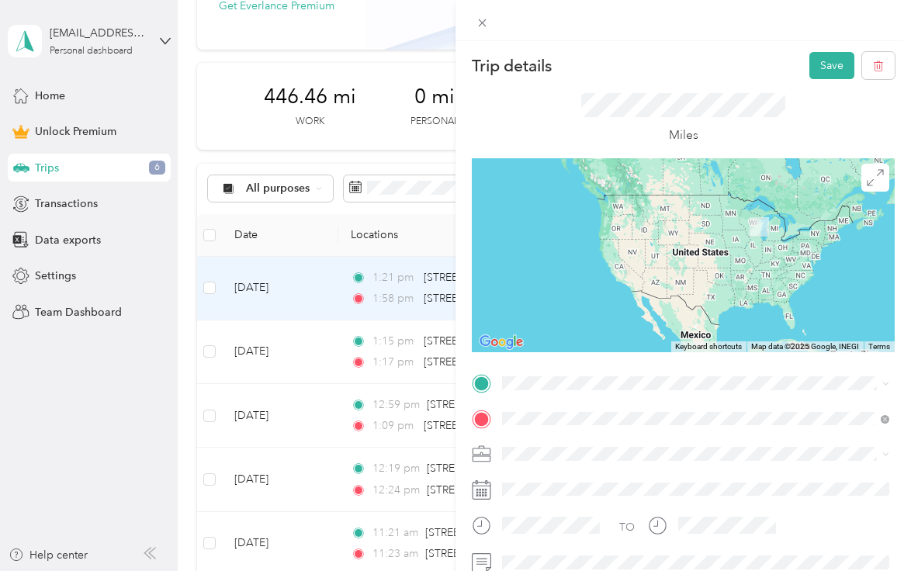
click at [593, 237] on span "[STREET_ADDRESS][US_STATE]" at bounding box center [608, 230] width 155 height 14
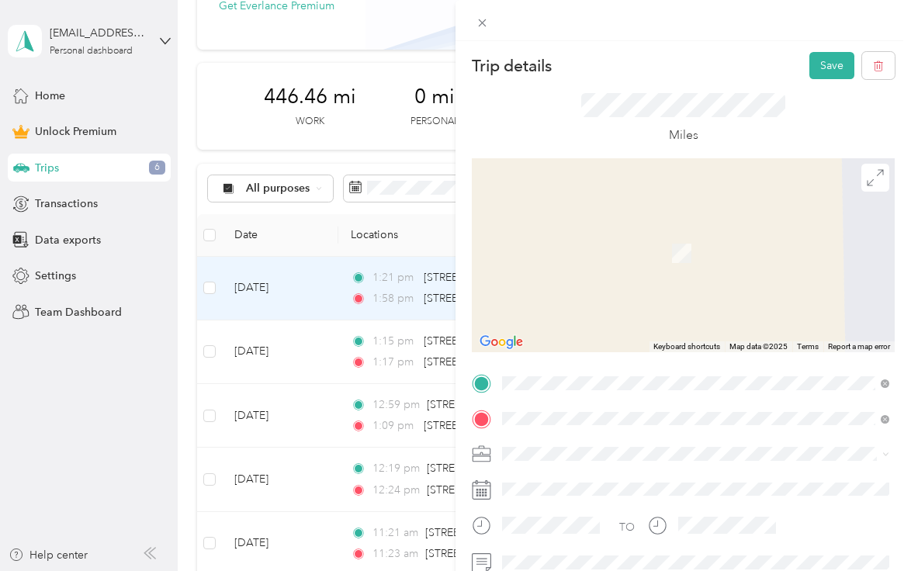
click at [636, 193] on span "[STREET_ADDRESS][US_STATE]" at bounding box center [608, 195] width 155 height 14
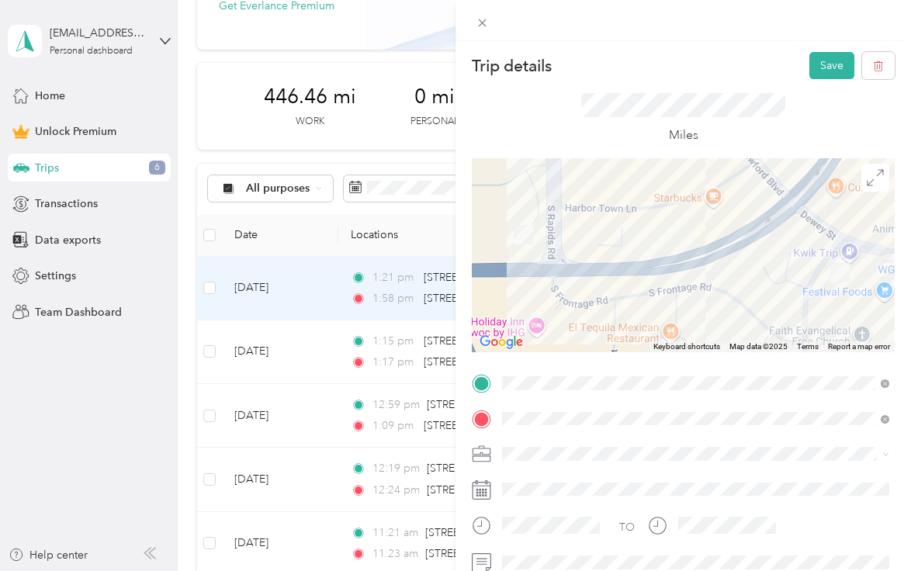
click at [566, 237] on div "Work" at bounding box center [695, 235] width 376 height 16
click at [814, 67] on button "Save" at bounding box center [831, 65] width 45 height 27
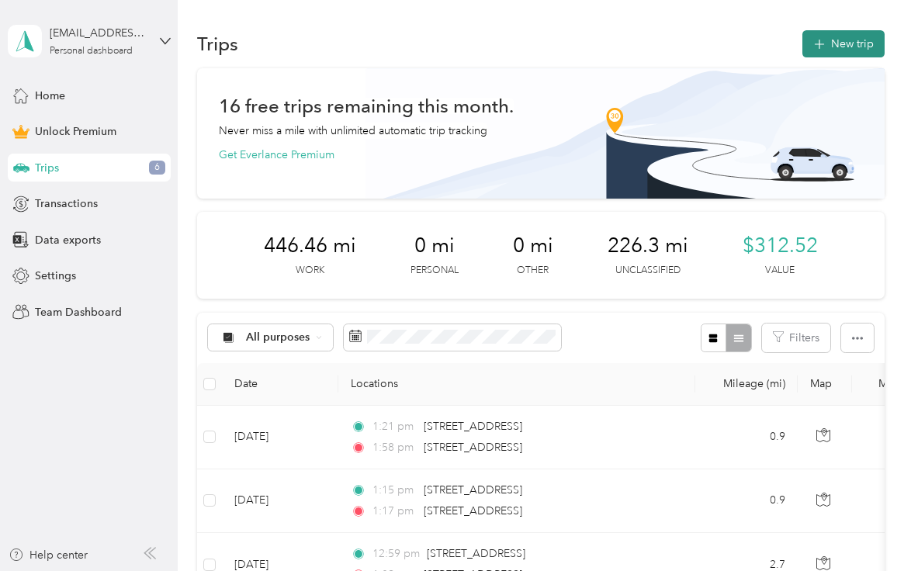
click at [852, 39] on button "New trip" at bounding box center [843, 43] width 82 height 27
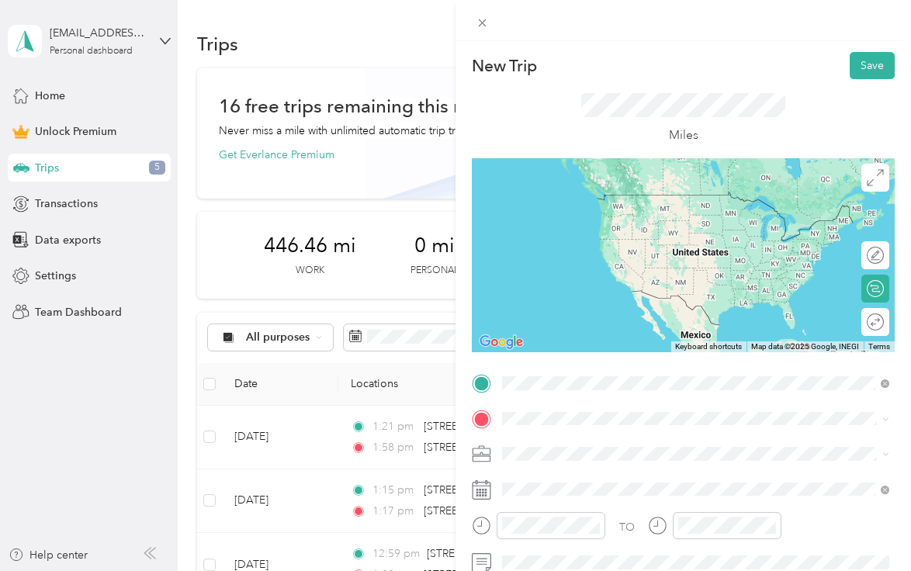
click at [576, 233] on span "[STREET_ADDRESS][US_STATE]" at bounding box center [608, 227] width 155 height 14
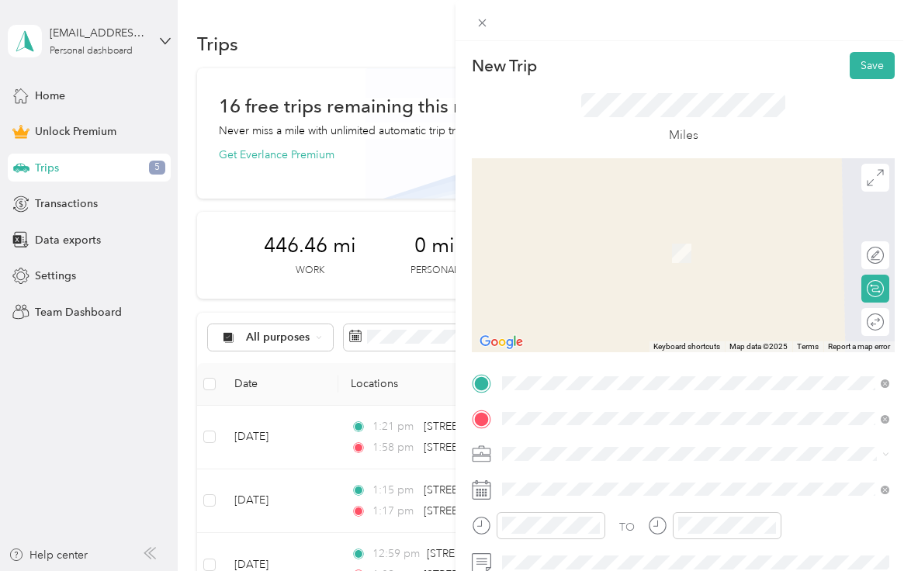
click at [593, 285] on span "[STREET_ADDRESS][US_STATE]" at bounding box center [608, 278] width 155 height 14
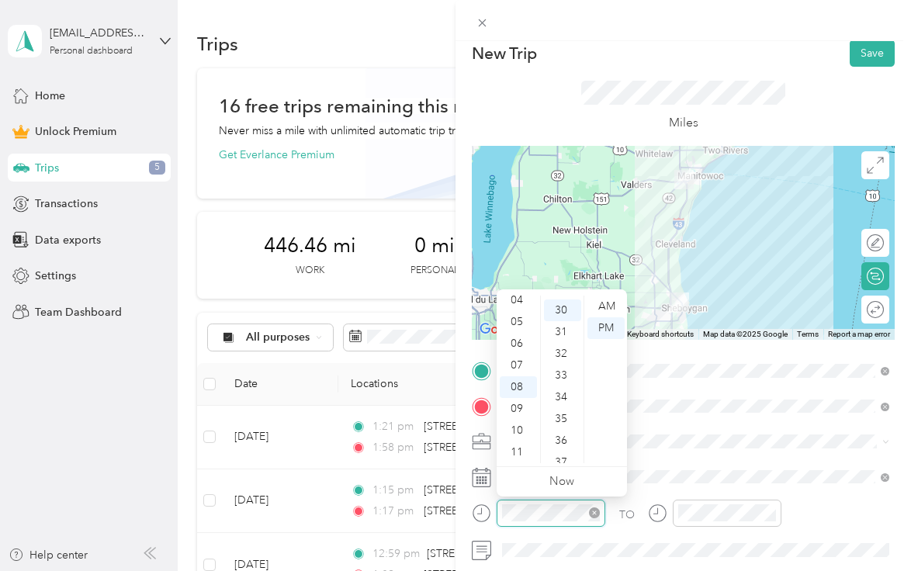
scroll to position [652, 0]
click at [567, 472] on li "Now" at bounding box center [561, 481] width 25 height 29
click at [522, 328] on div "01" at bounding box center [518, 328] width 37 height 22
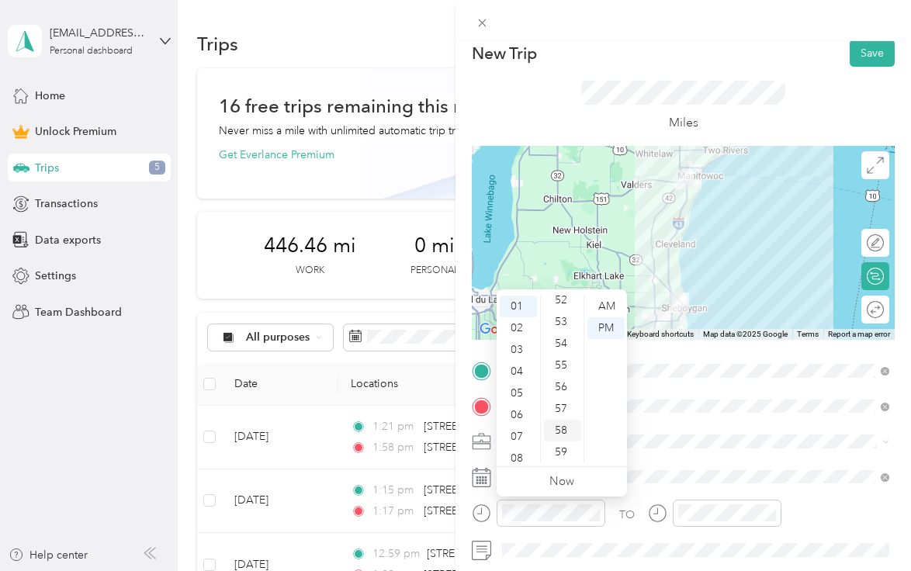
click at [566, 430] on div "58" at bounding box center [562, 431] width 37 height 22
click at [602, 330] on div "PM" at bounding box center [605, 328] width 37 height 22
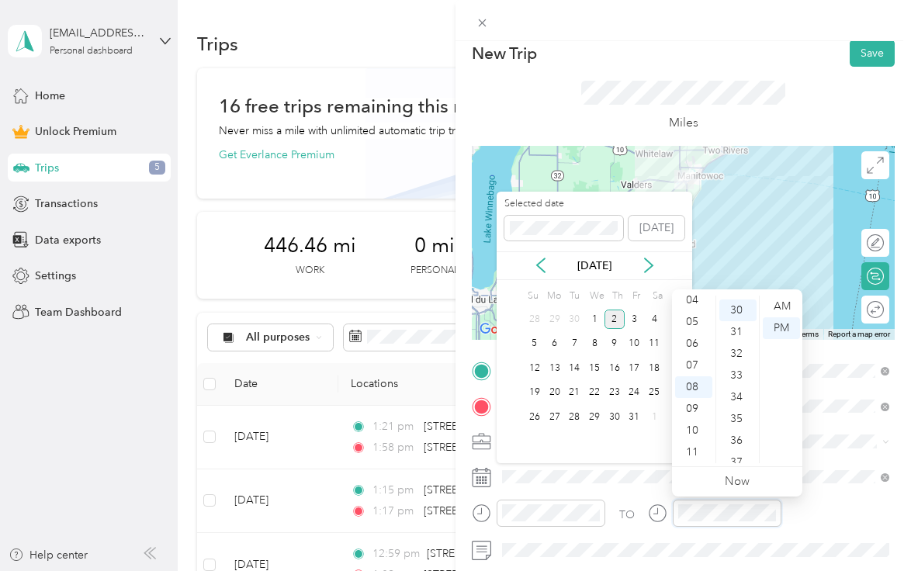
scroll to position [652, 0]
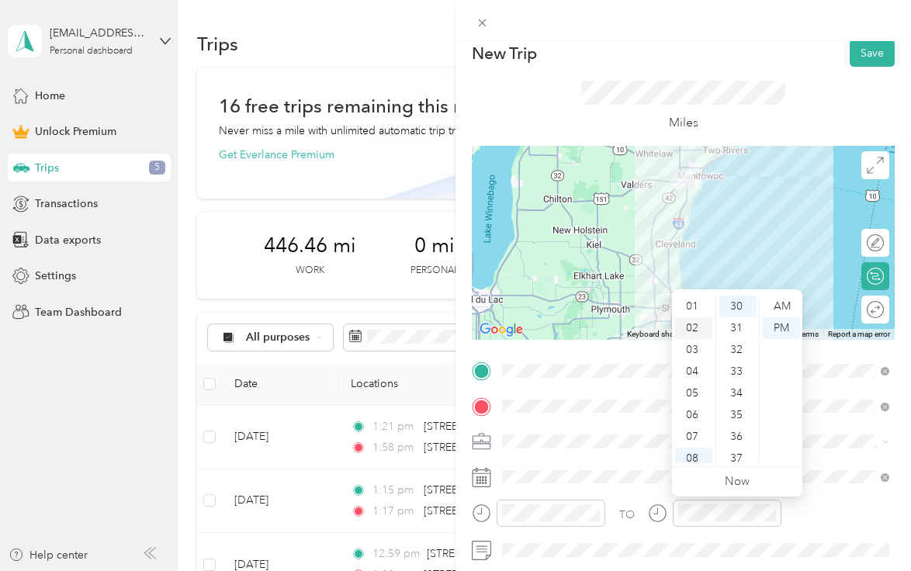
click at [697, 337] on div "02" at bounding box center [693, 328] width 37 height 22
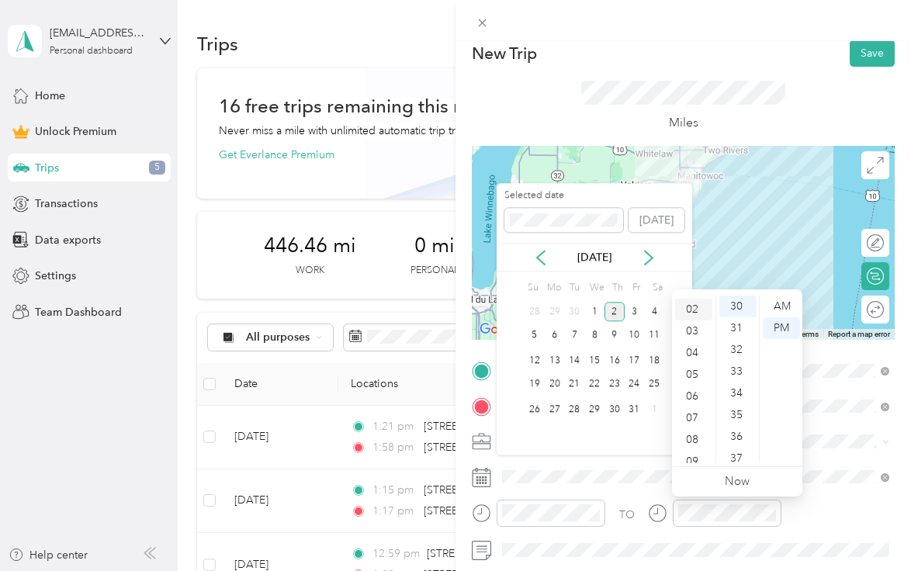
scroll to position [43, 0]
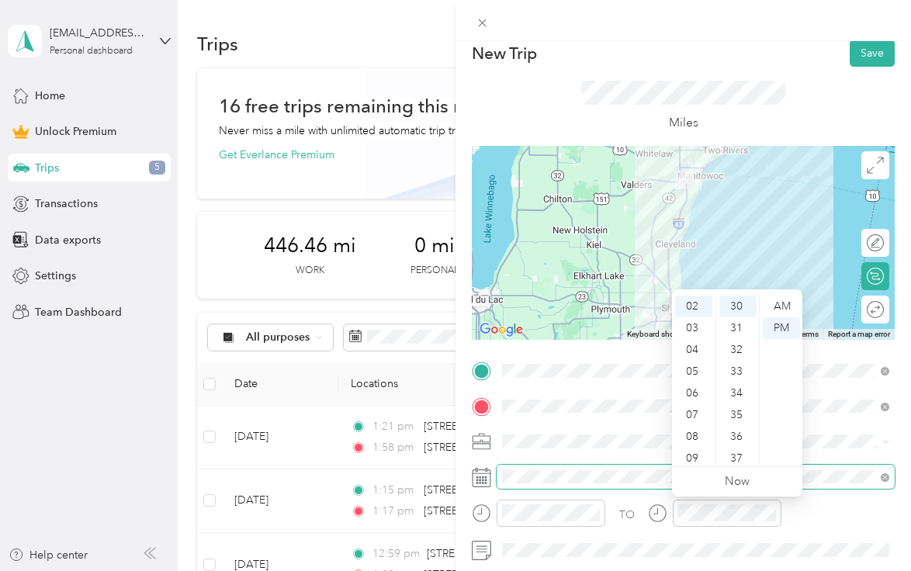
click at [651, 468] on span at bounding box center [695, 477] width 398 height 25
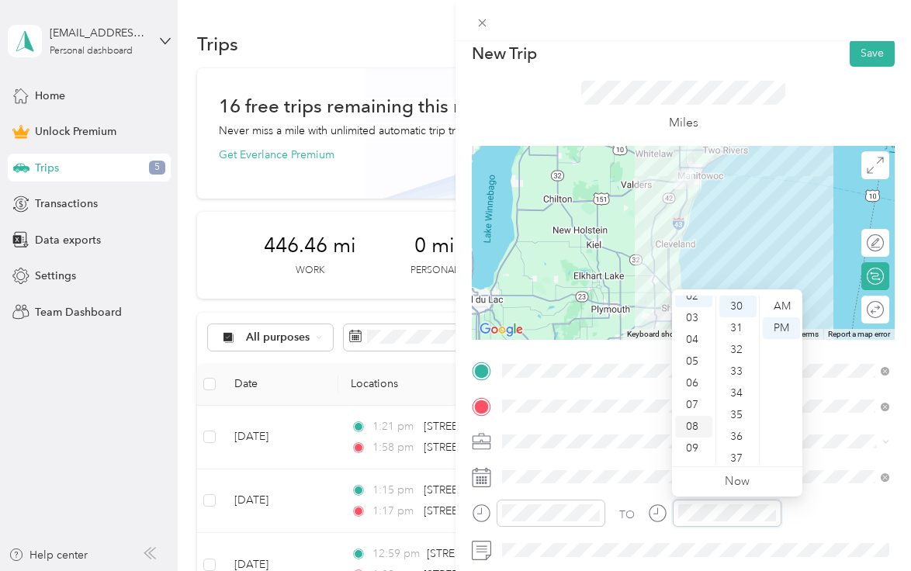
scroll to position [0, 0]
click at [696, 331] on div "01" at bounding box center [693, 328] width 37 height 22
click at [739, 445] on div "58" at bounding box center [737, 450] width 37 height 22
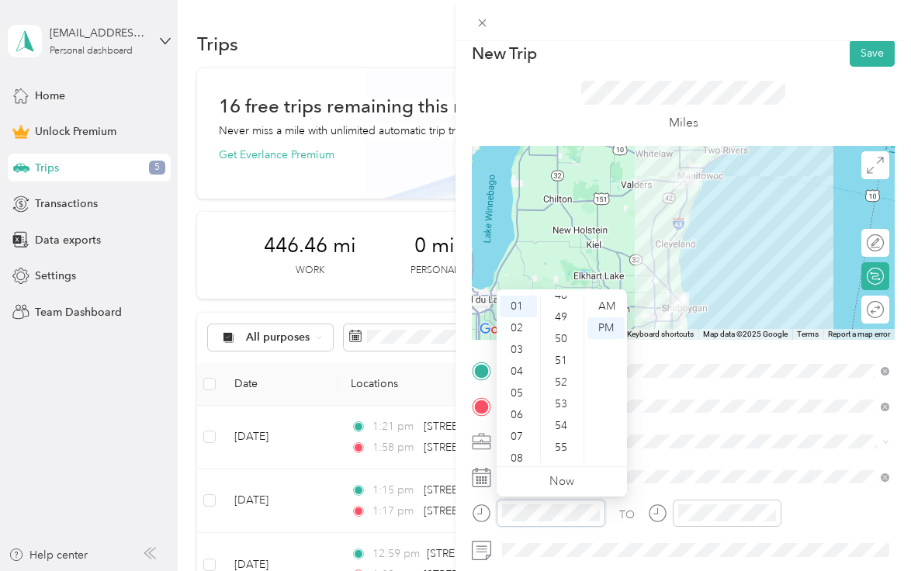
scroll to position [1047, 0]
click at [564, 307] on div "21" at bounding box center [562, 307] width 37 height 22
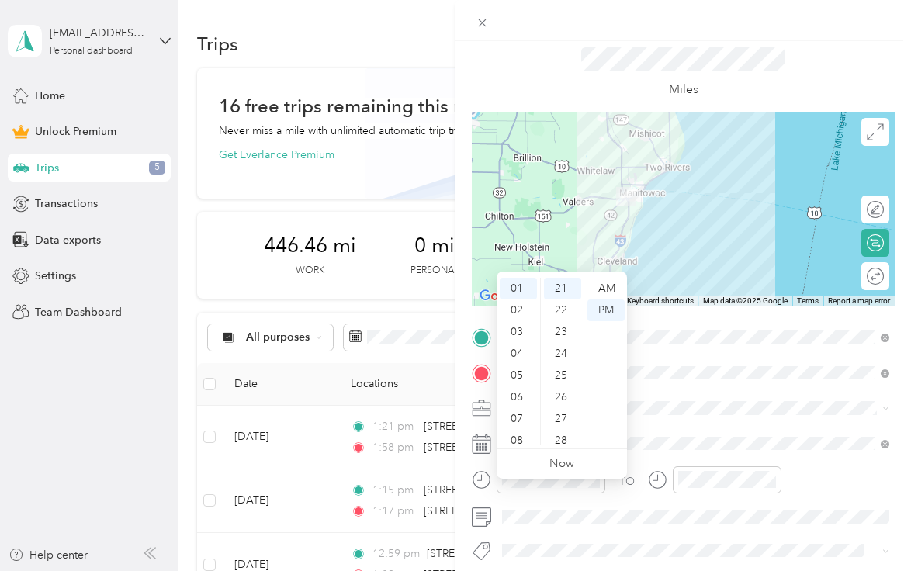
scroll to position [0, 0]
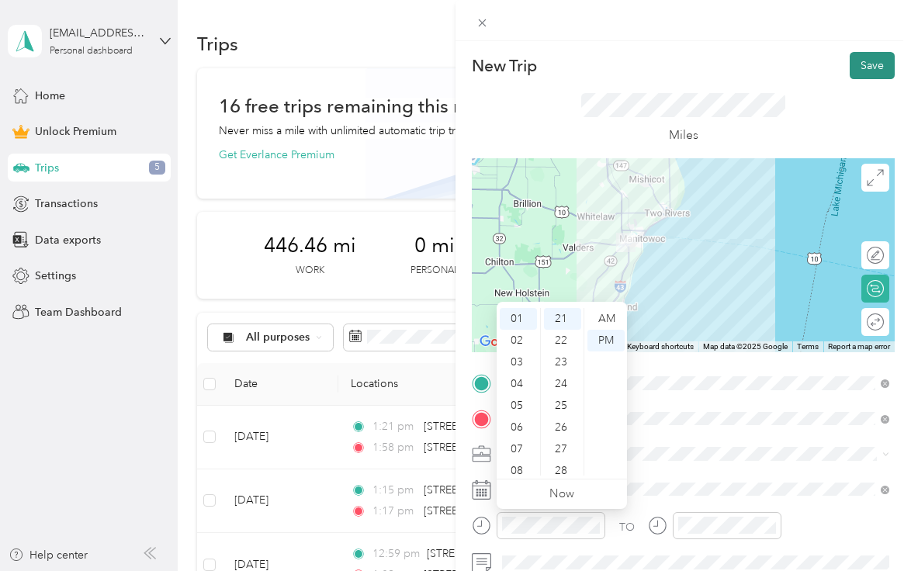
click at [878, 59] on button "Save" at bounding box center [871, 65] width 45 height 27
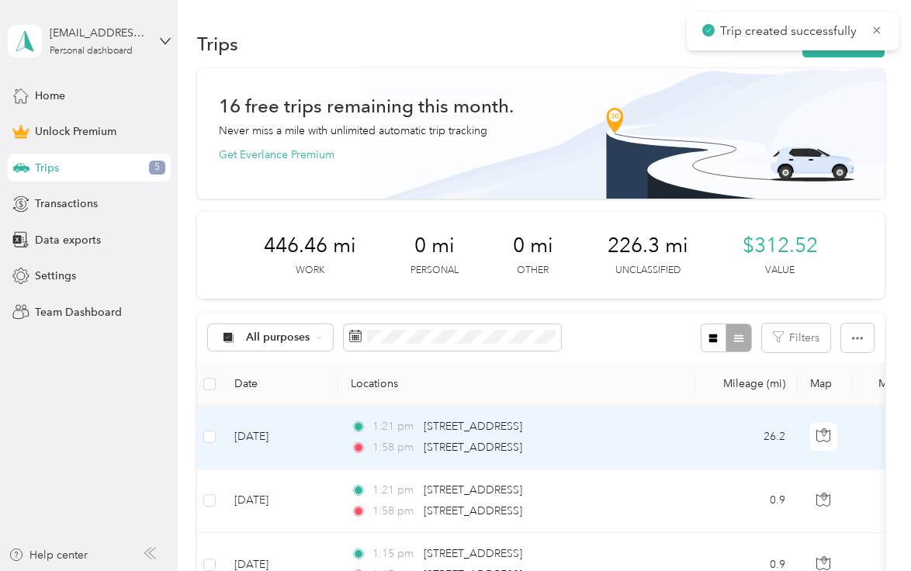
click at [628, 460] on td "1:21 pm [STREET_ADDRESS][GEOGRAPHIC_DATA]:58 pm [STREET_ADDRESS]" at bounding box center [516, 438] width 357 height 64
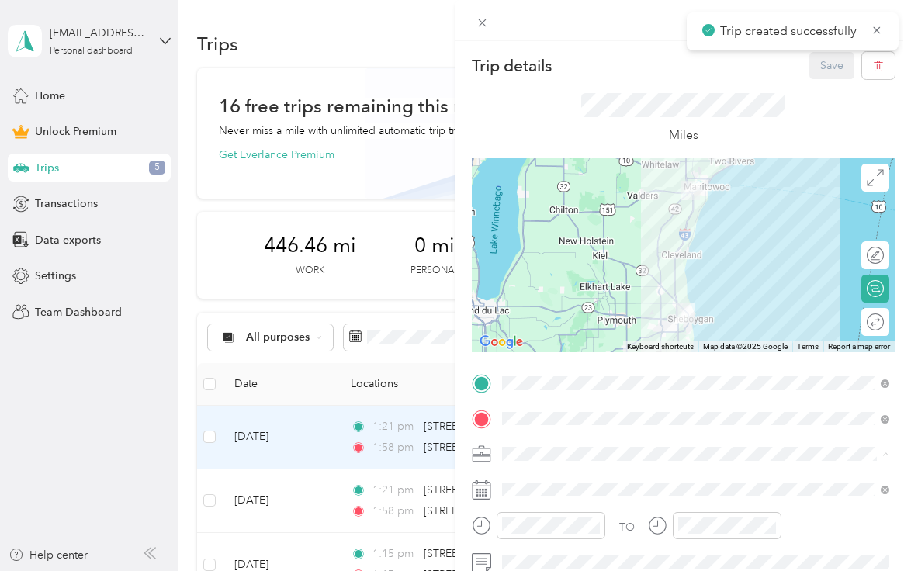
click at [565, 238] on div "Work" at bounding box center [695, 236] width 376 height 16
click at [823, 67] on button "Save" at bounding box center [831, 65] width 45 height 27
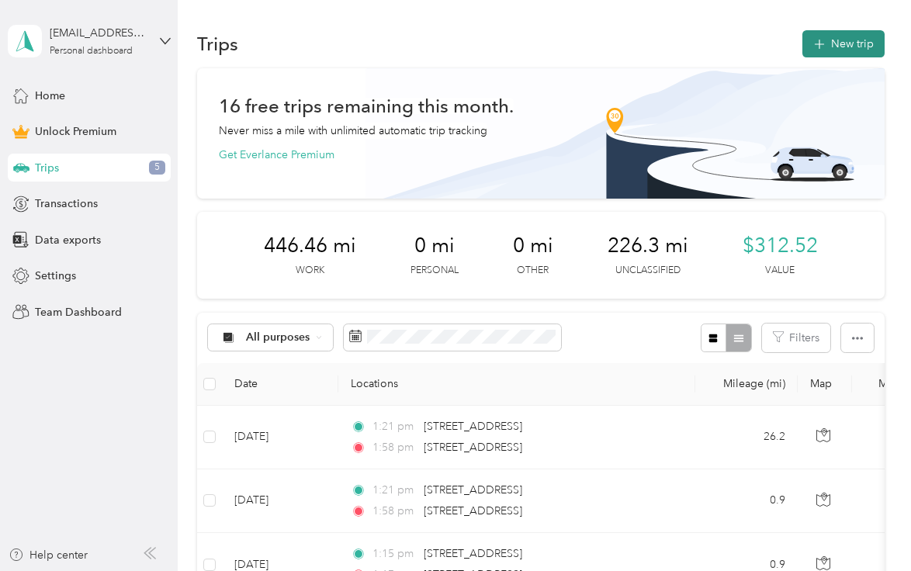
click at [855, 43] on button "New trip" at bounding box center [843, 43] width 82 height 27
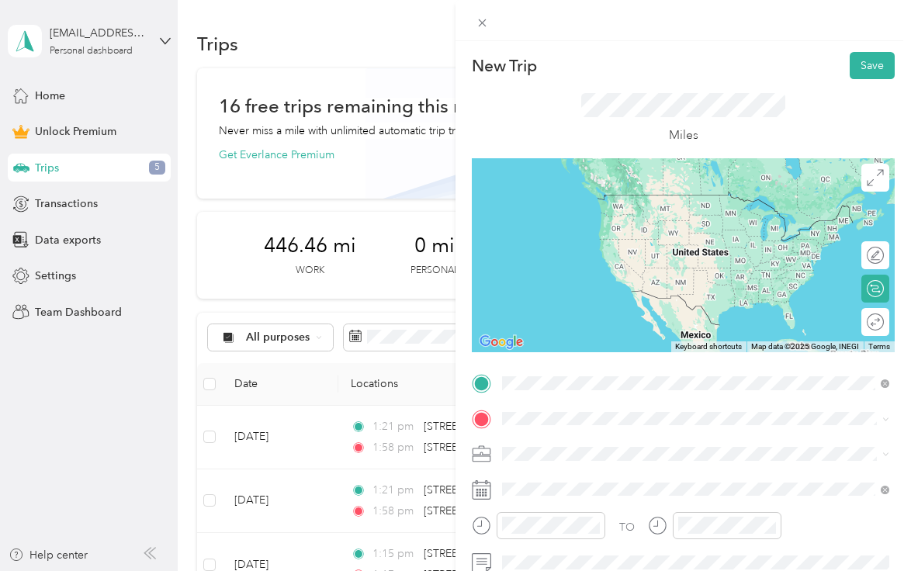
click at [617, 250] on span "[STREET_ADDRESS][US_STATE]" at bounding box center [608, 243] width 155 height 14
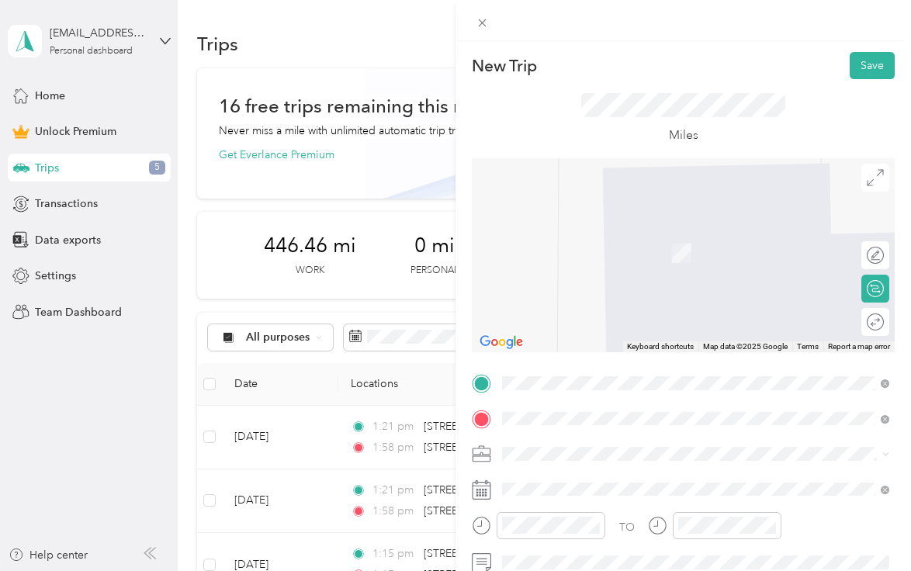
click at [628, 285] on span "[STREET_ADDRESS][US_STATE]" at bounding box center [608, 278] width 155 height 14
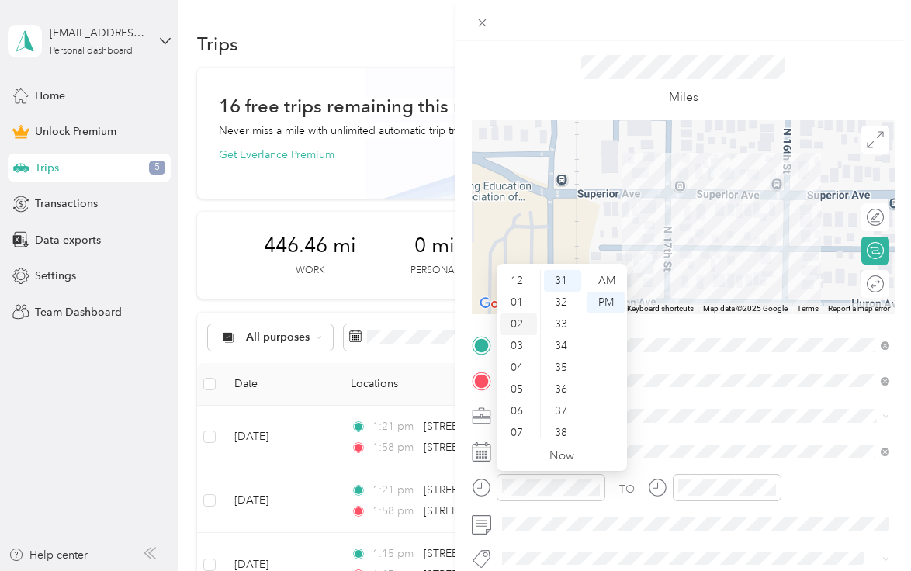
click at [523, 324] on div "02" at bounding box center [518, 324] width 37 height 22
click at [565, 344] on div "55" at bounding box center [562, 340] width 37 height 22
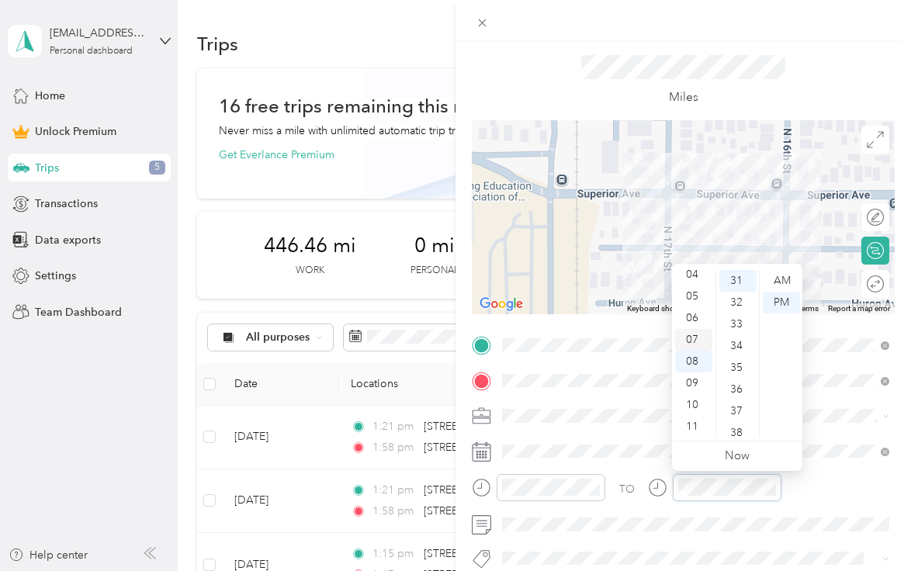
scroll to position [0, 0]
click at [695, 322] on div "02" at bounding box center [693, 324] width 37 height 22
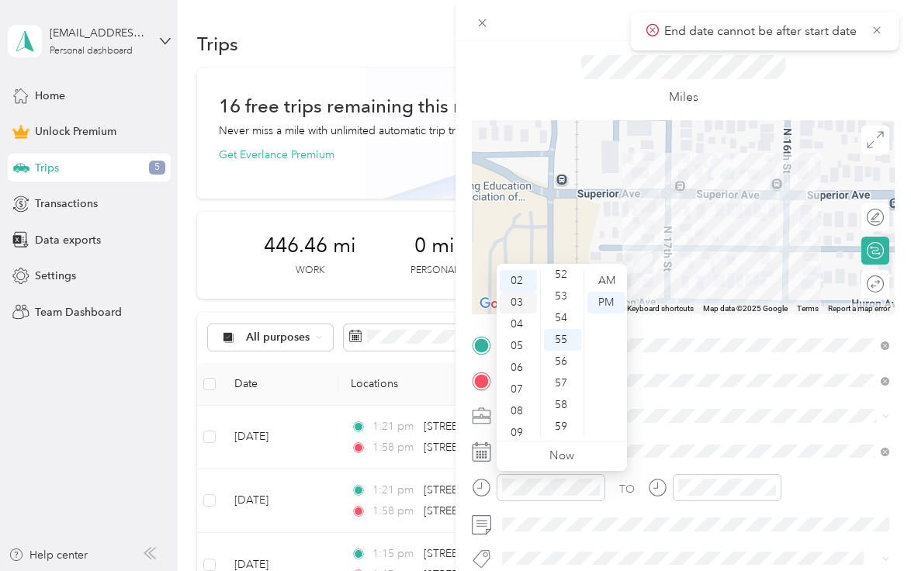
click at [520, 294] on div "03" at bounding box center [518, 303] width 37 height 22
click at [564, 382] on div "15" at bounding box center [562, 386] width 37 height 22
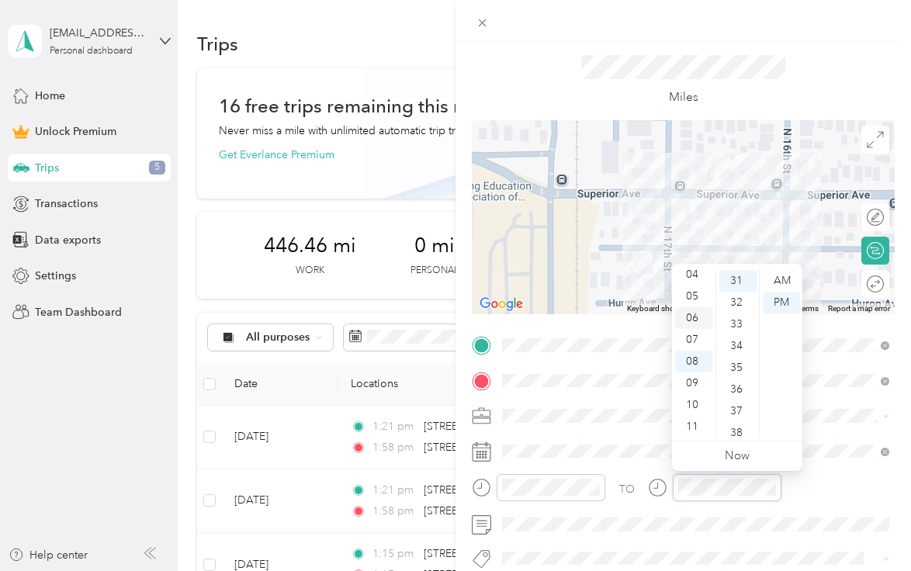
scroll to position [673, 0]
click at [693, 310] on div "03" at bounding box center [693, 309] width 37 height 22
click at [744, 305] on div "30" at bounding box center [737, 304] width 37 height 22
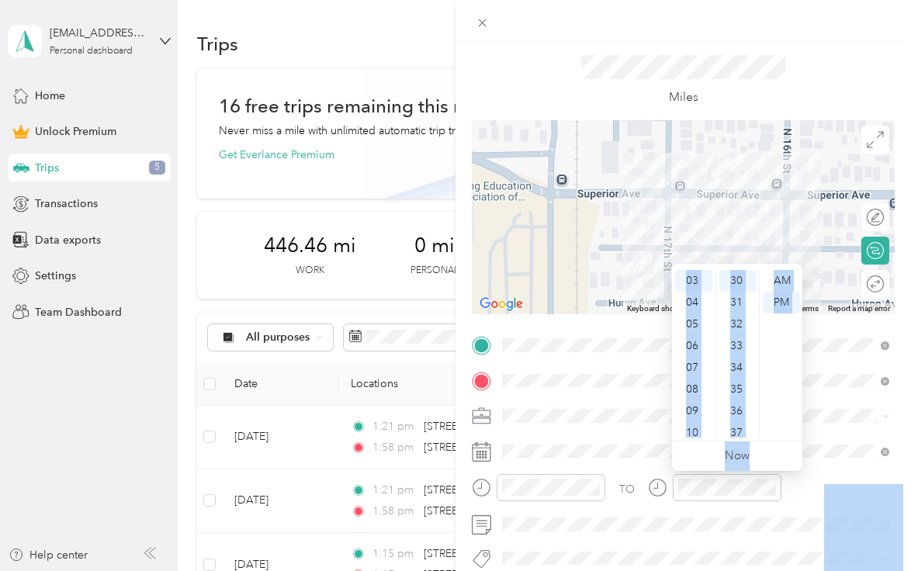
drag, startPoint x: 776, startPoint y: 456, endPoint x: 880, endPoint y: 488, distance: 109.4
click at [62, 9] on body "[EMAIL_ADDRESS][DOMAIN_NAME] Personal dashboard Home Unlock Premium Trips 5 Tra…" at bounding box center [451, 285] width 903 height 571
click at [841, 458] on span at bounding box center [695, 451] width 398 height 25
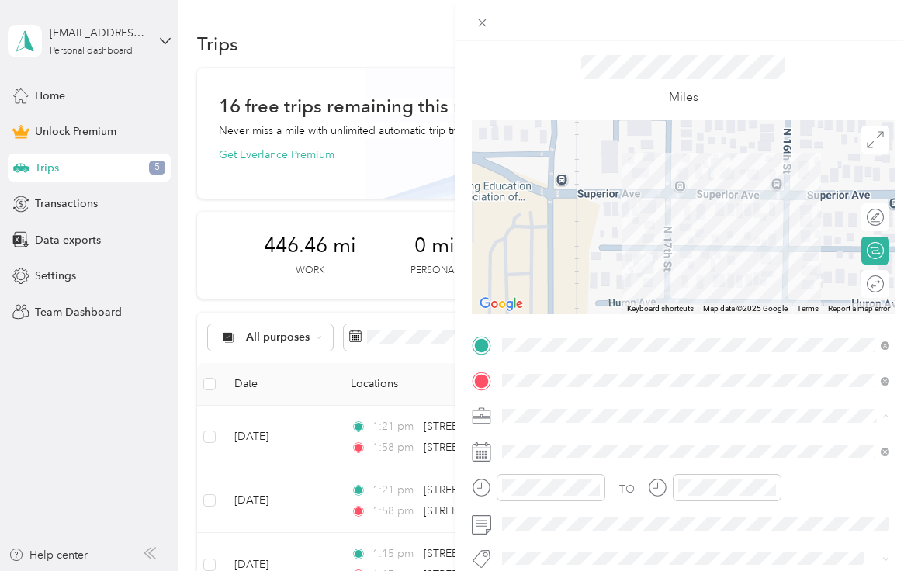
click at [610, 196] on div "Work" at bounding box center [695, 198] width 376 height 16
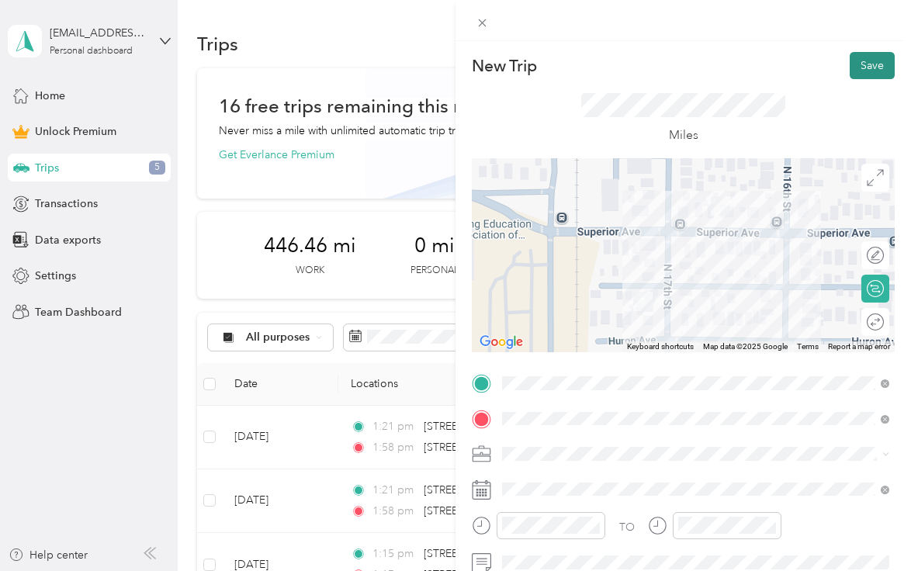
click at [863, 75] on button "Save" at bounding box center [871, 65] width 45 height 27
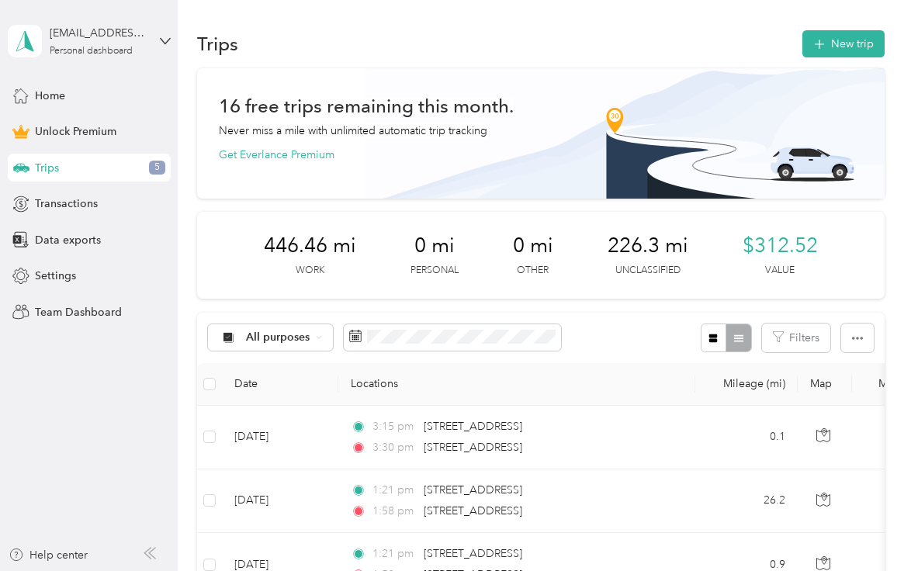
click at [859, 28] on div "Trips New trip" at bounding box center [540, 43] width 687 height 33
click at [857, 37] on button "New trip" at bounding box center [843, 43] width 82 height 27
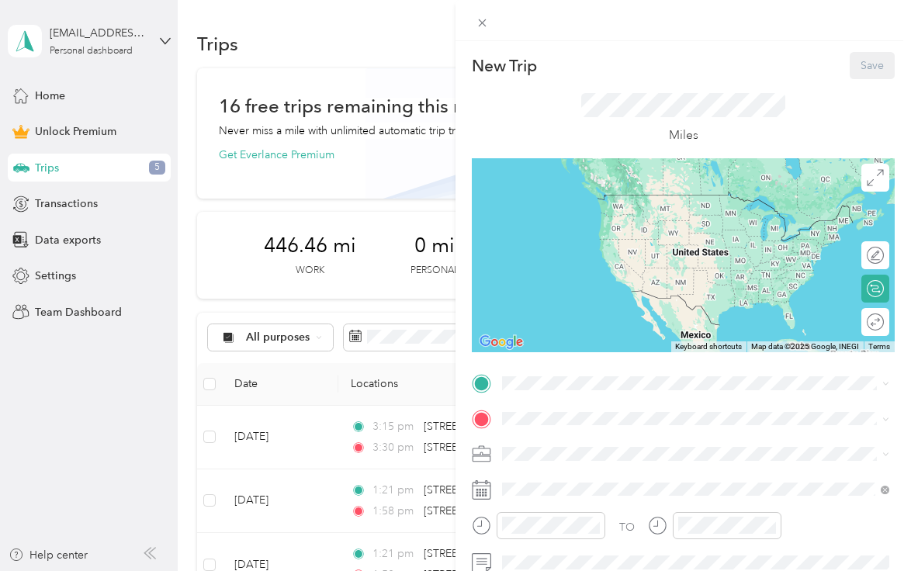
click at [541, 396] on div "TO Add photo" at bounding box center [683, 541] width 423 height 340
click at [591, 210] on span "[STREET_ADDRESS][US_STATE]" at bounding box center [608, 211] width 155 height 14
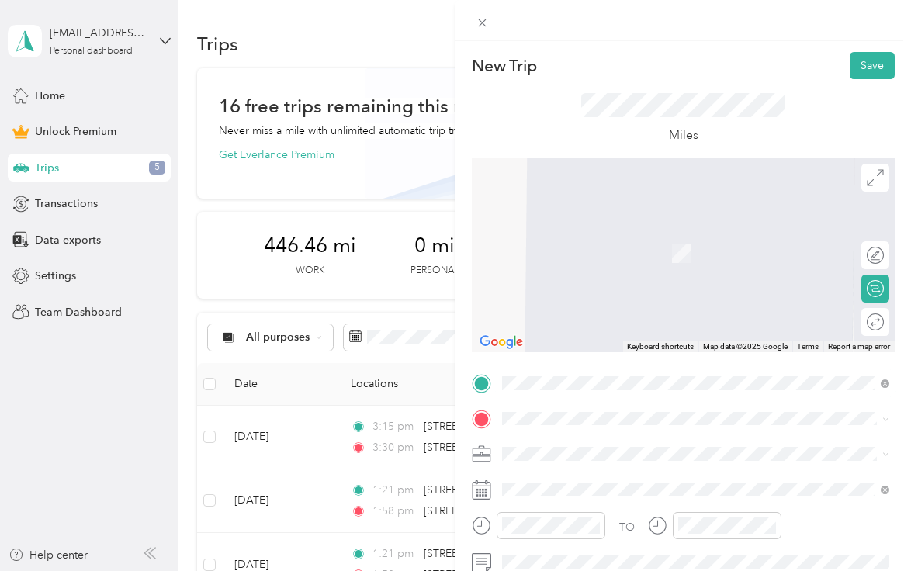
click at [568, 250] on span "[STREET_ADDRESS][US_STATE]" at bounding box center [608, 243] width 155 height 14
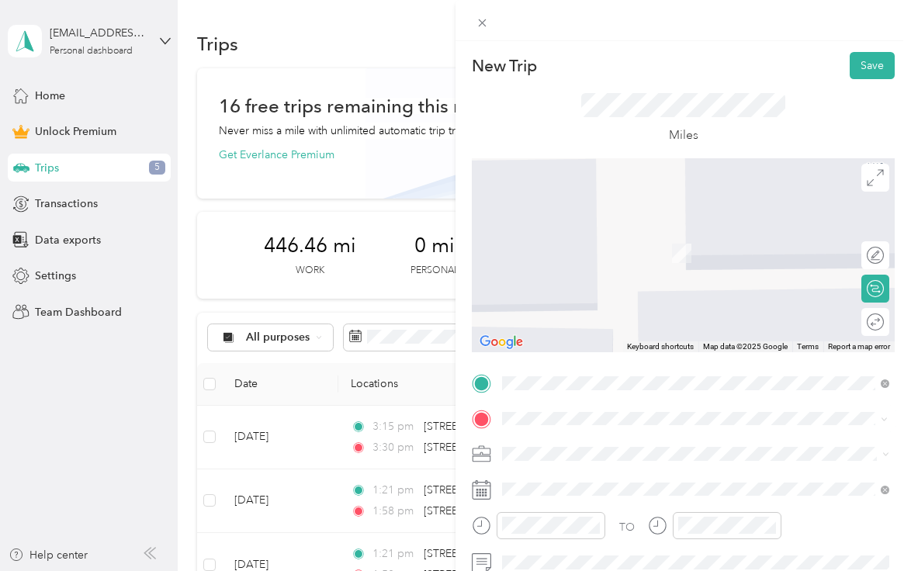
click at [593, 254] on span "[STREET_ADDRESS]" at bounding box center [580, 252] width 99 height 13
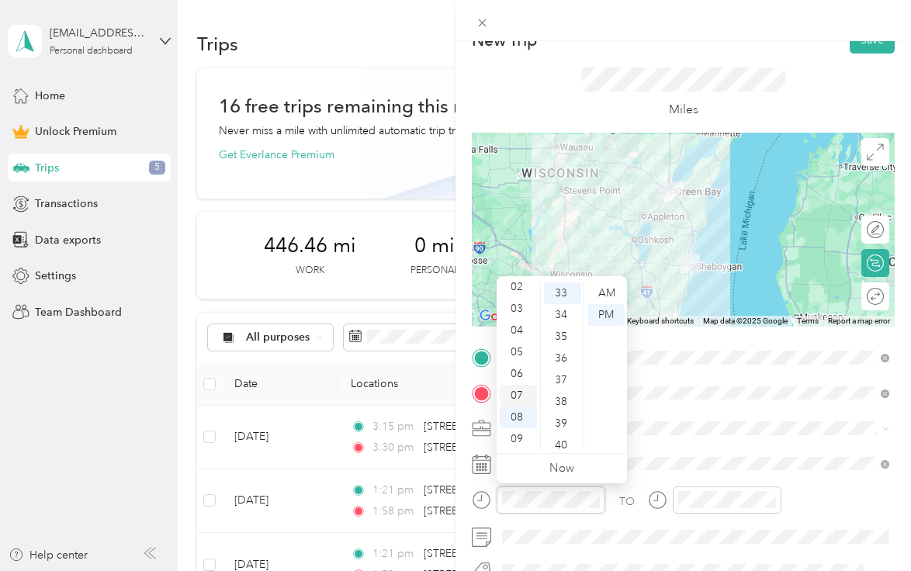
scroll to position [17, 0]
click at [515, 339] on div "03" at bounding box center [518, 341] width 37 height 22
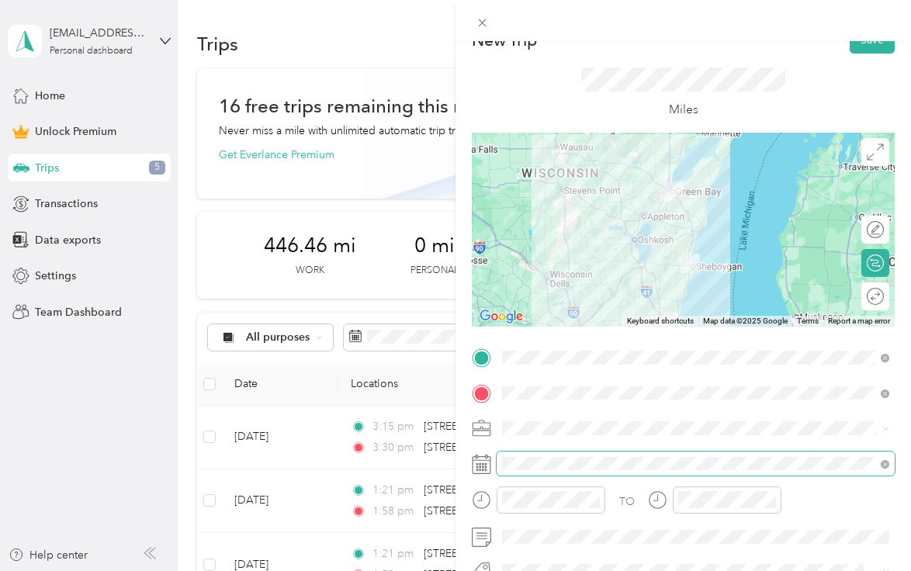
click at [668, 471] on span at bounding box center [695, 463] width 398 height 25
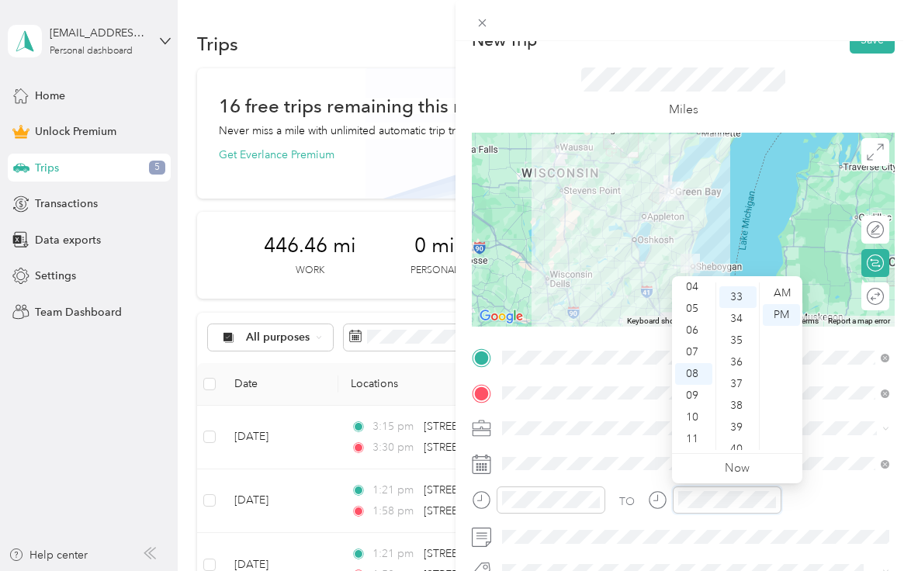
scroll to position [717, 0]
click at [693, 330] on div "04" at bounding box center [693, 330] width 37 height 22
click at [742, 303] on div "30" at bounding box center [737, 305] width 37 height 22
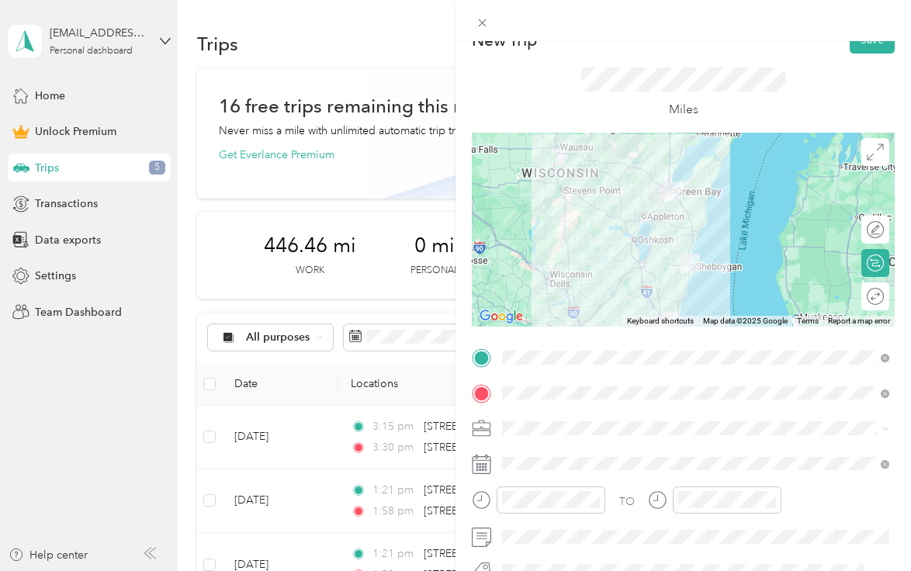
click at [813, 496] on div "TO" at bounding box center [683, 505] width 423 height 38
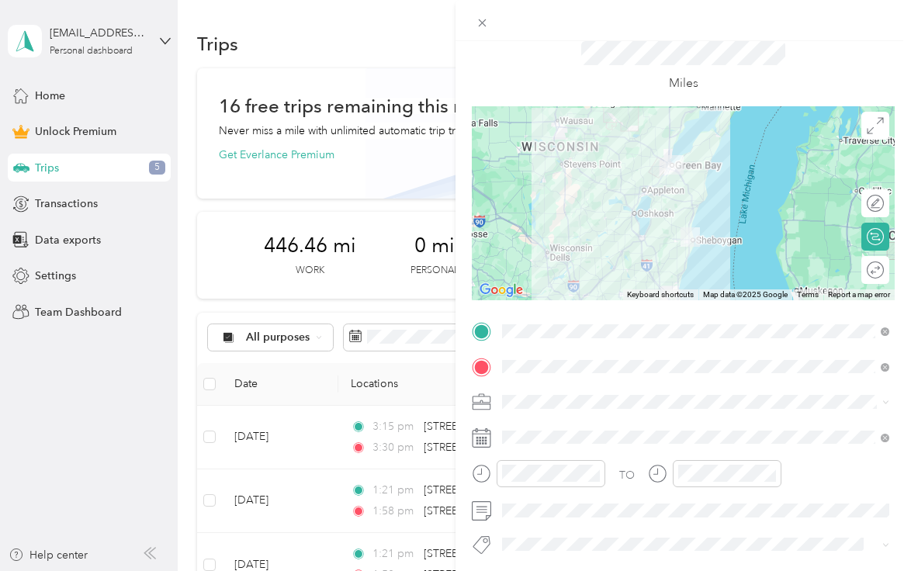
scroll to position [0, 0]
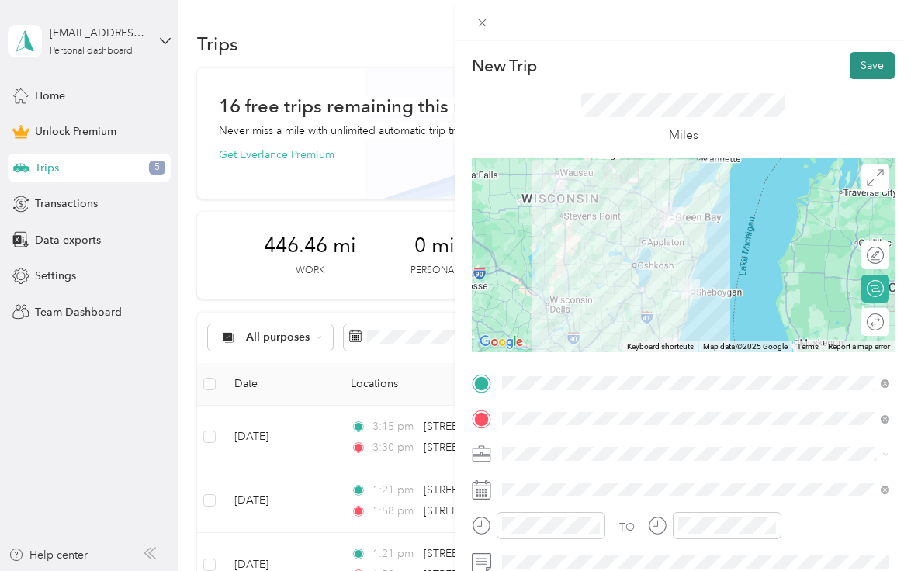
click at [878, 54] on button "Save" at bounding box center [871, 65] width 45 height 27
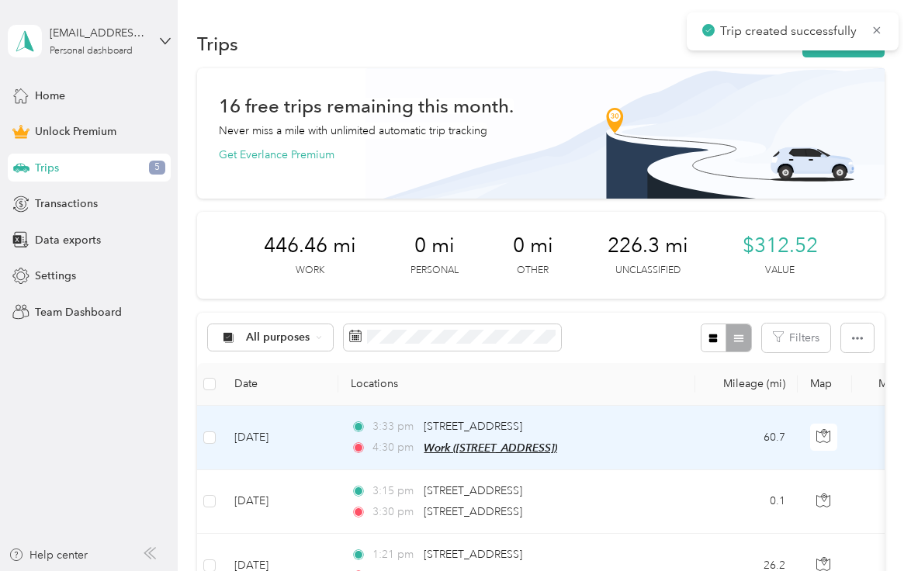
click at [557, 441] on span "Work ([STREET_ADDRESS])" at bounding box center [490, 447] width 133 height 12
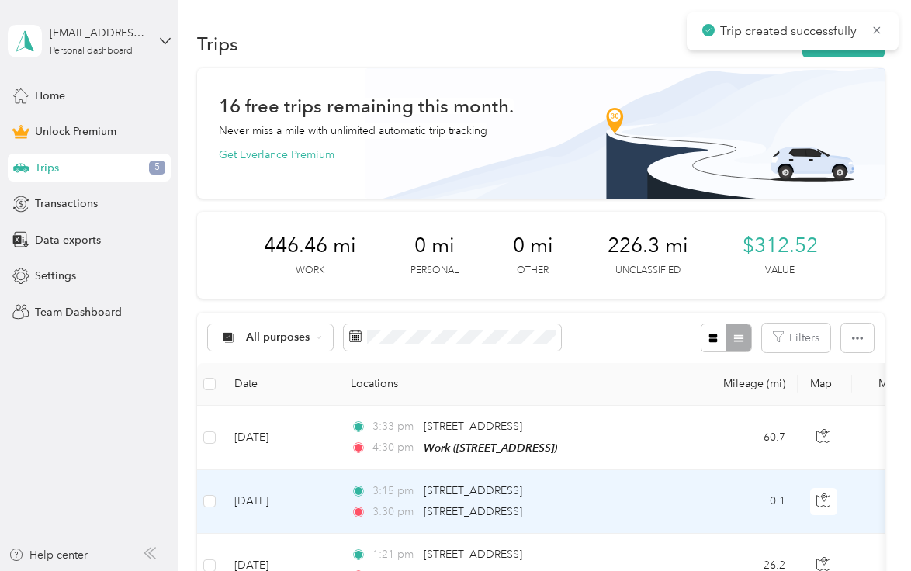
click at [653, 493] on div "3:15 pm [STREET_ADDRESS]" at bounding box center [514, 490] width 326 height 17
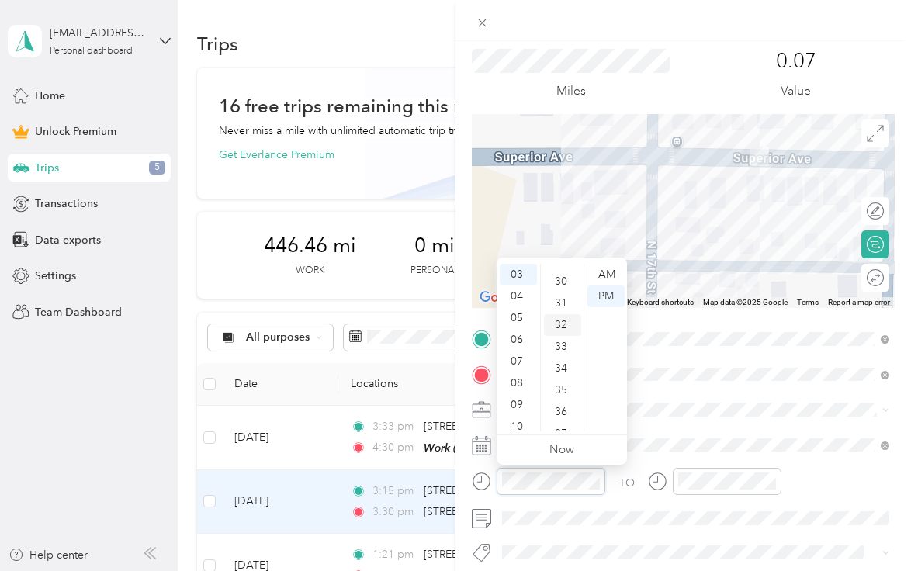
scroll to position [724, 0]
click at [563, 306] on div "29" at bounding box center [562, 305] width 37 height 22
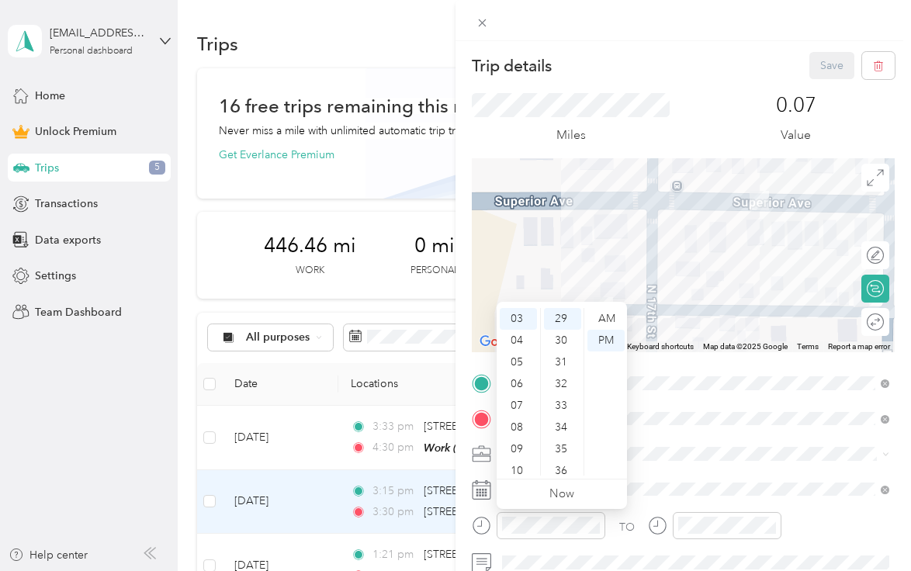
click at [725, 403] on div "TO Add photo" at bounding box center [683, 541] width 423 height 340
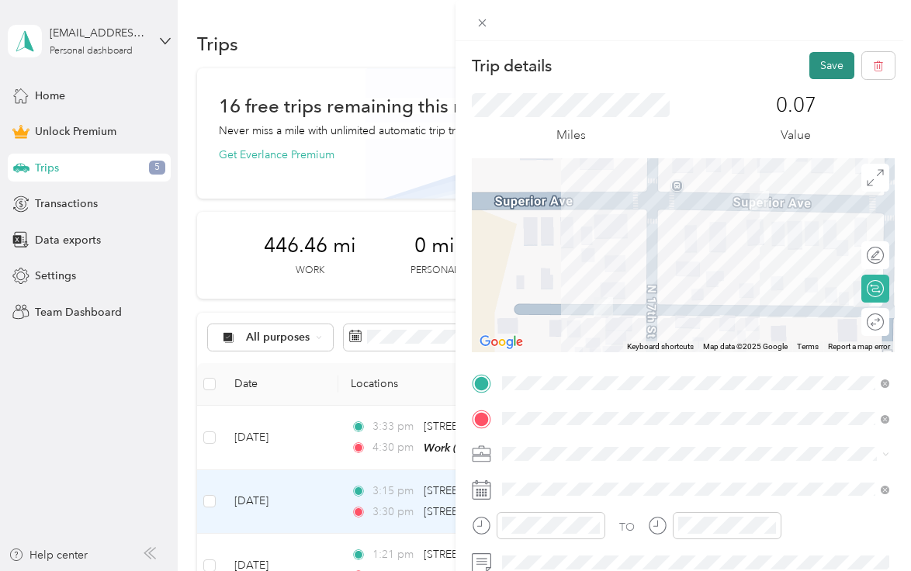
click at [827, 69] on button "Save" at bounding box center [831, 65] width 45 height 27
